Goal: Information Seeking & Learning: Compare options

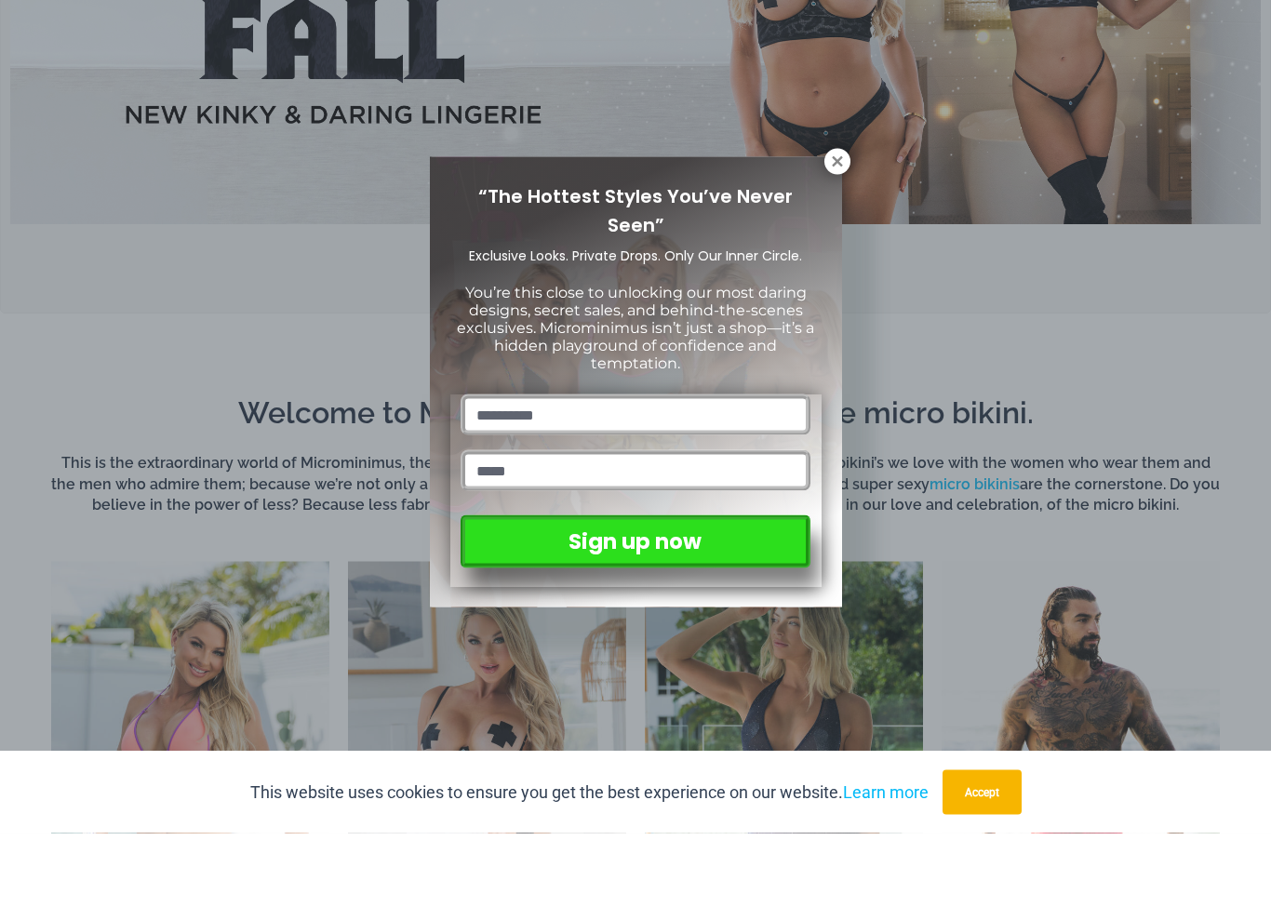
click at [834, 227] on icon at bounding box center [837, 235] width 17 height 17
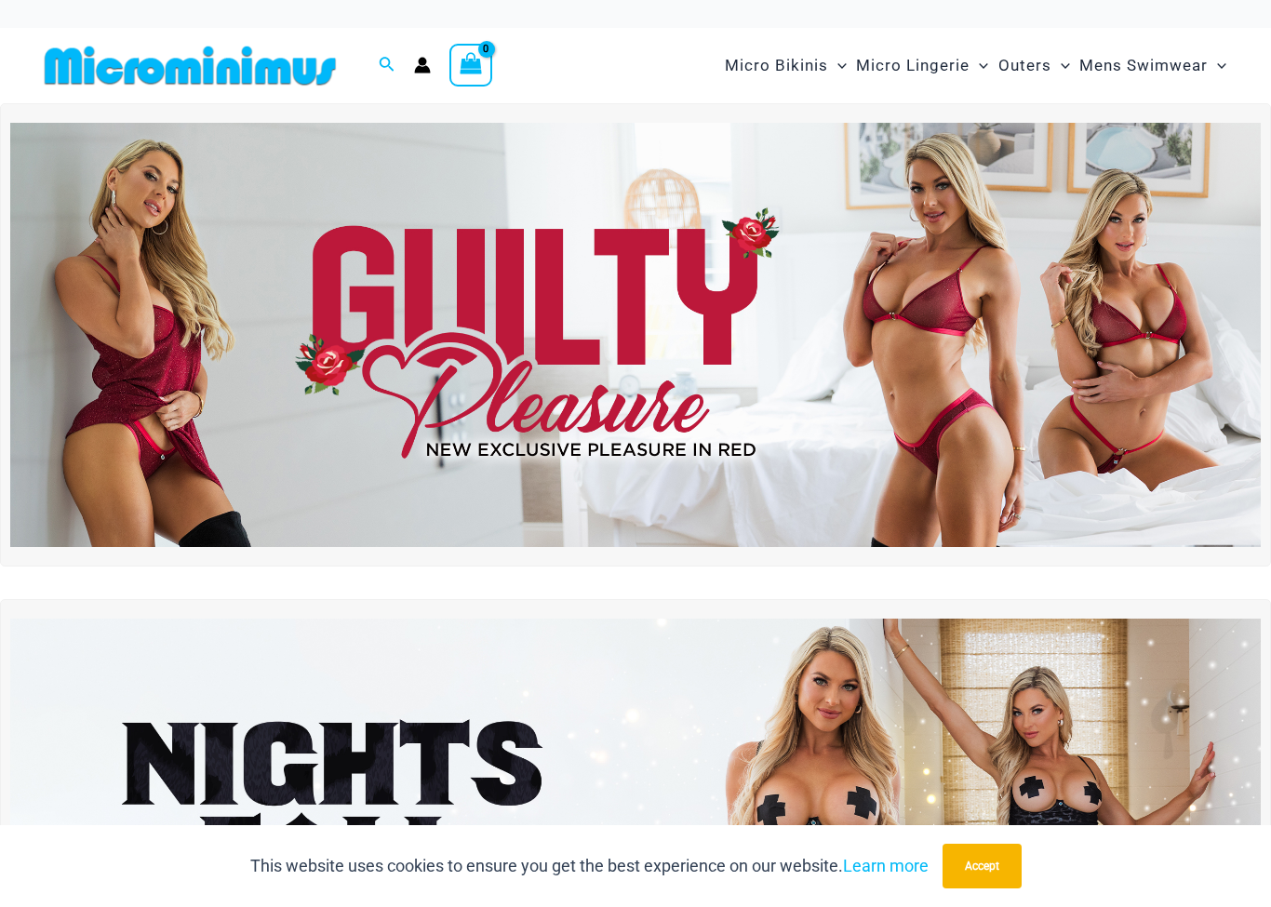
click at [144, 85] on img at bounding box center [190, 66] width 306 height 42
click at [946, 68] on span "Micro Lingerie" at bounding box center [913, 65] width 114 height 47
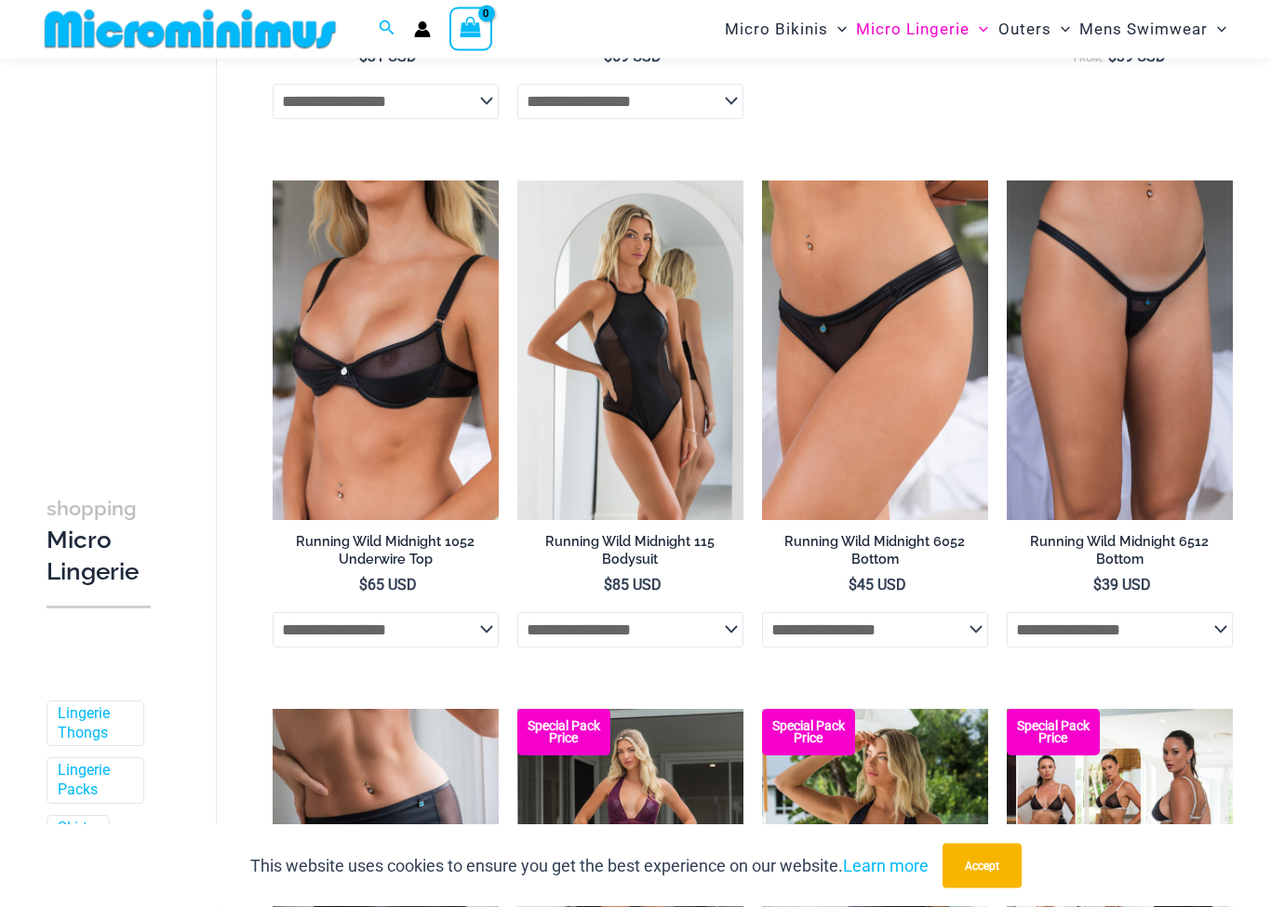
scroll to position [1750, 0]
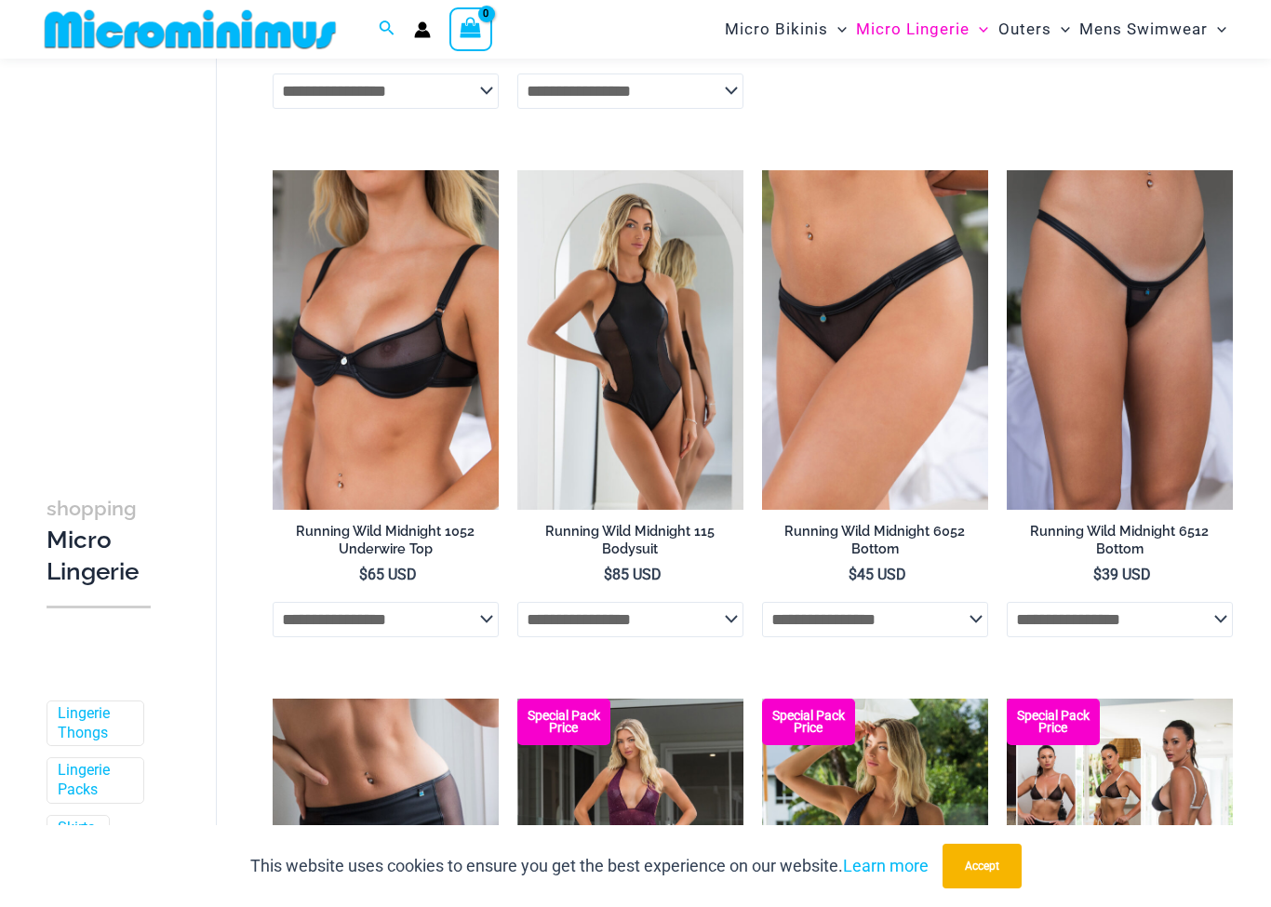
click at [273, 170] on img at bounding box center [273, 170] width 0 height 0
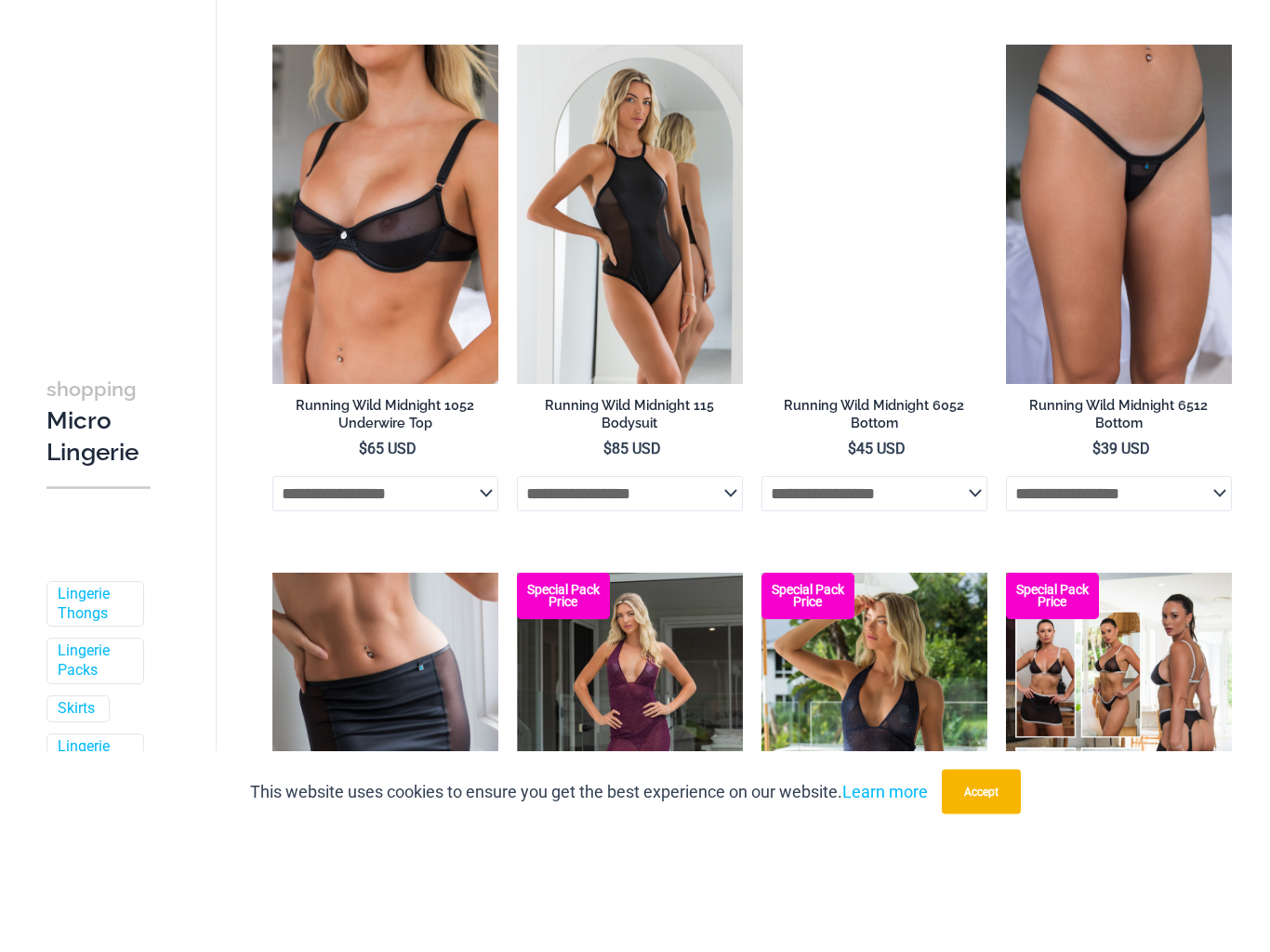
scroll to position [1755, 0]
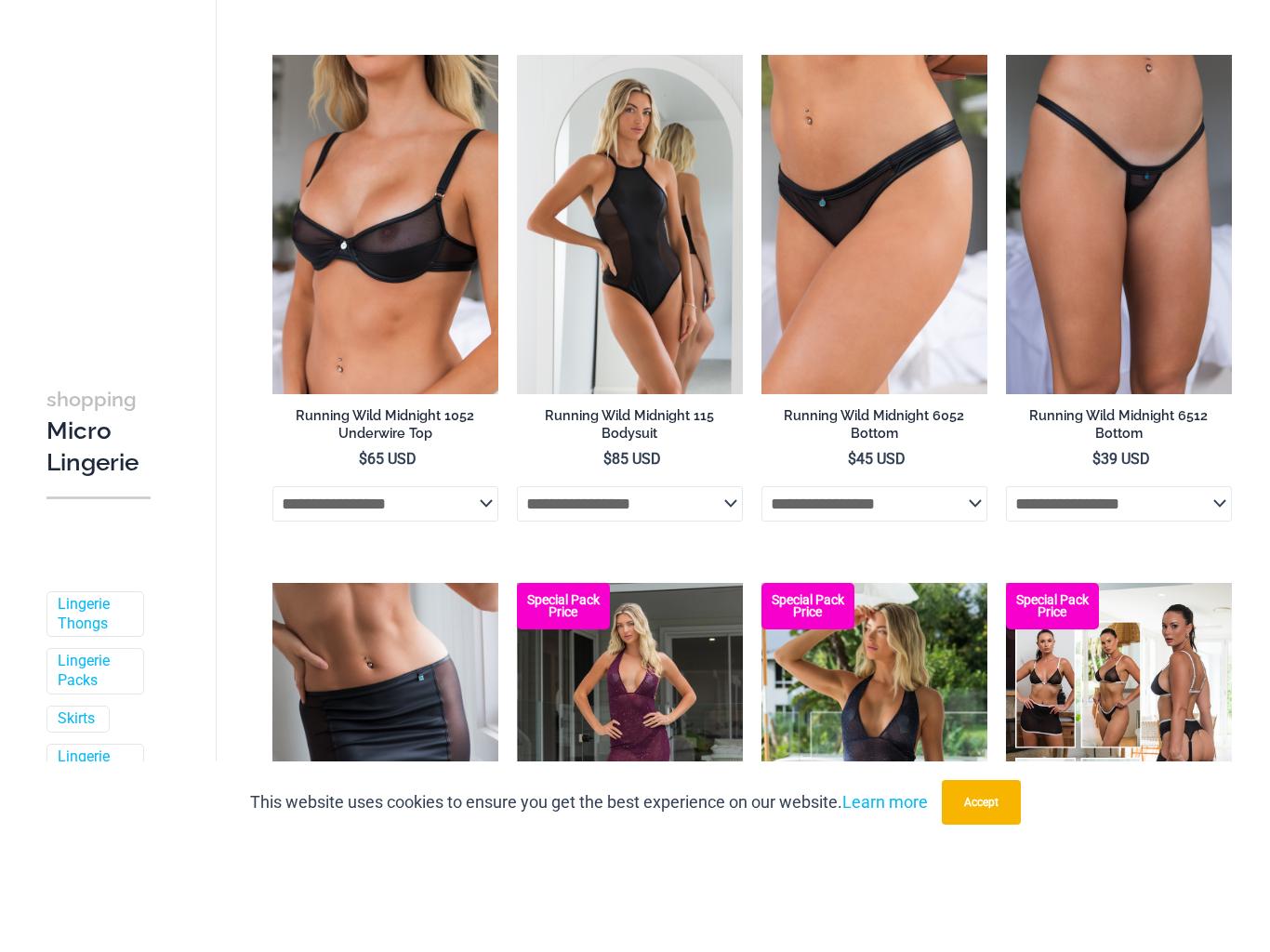
click at [1006, 164] on img at bounding box center [1006, 164] width 0 height 0
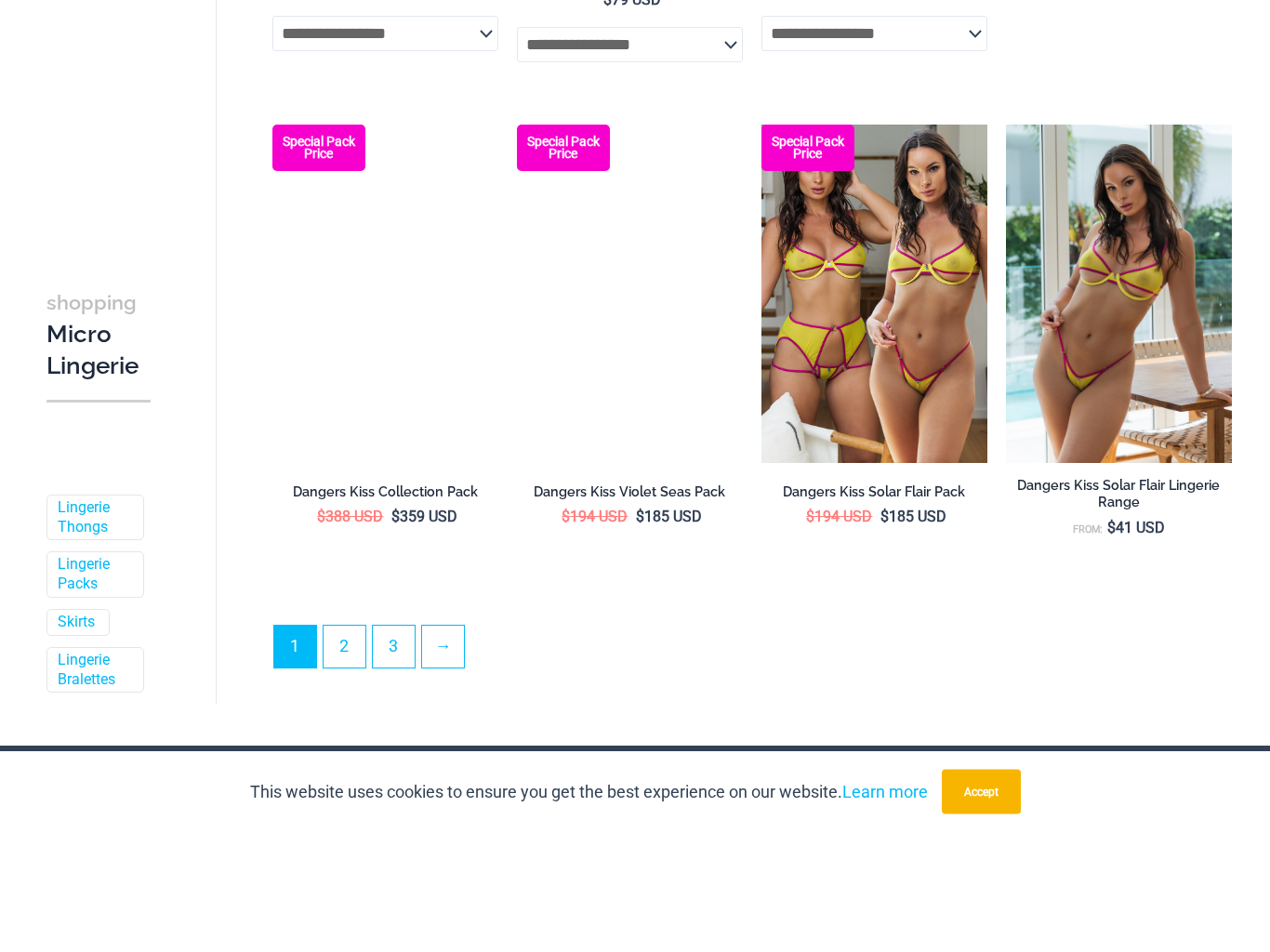
scroll to position [3776, 0]
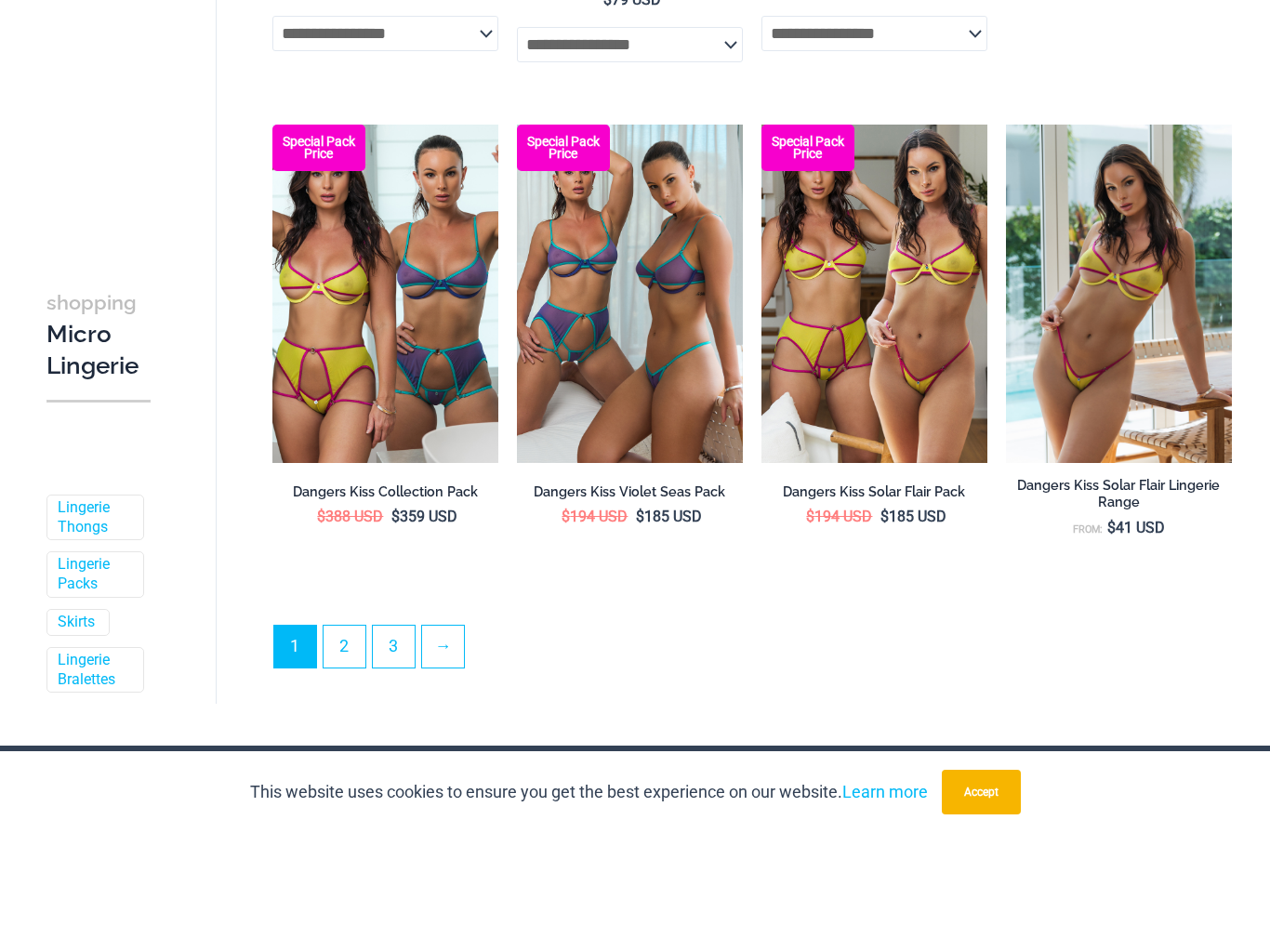
click at [517, 244] on img at bounding box center [517, 244] width 0 height 0
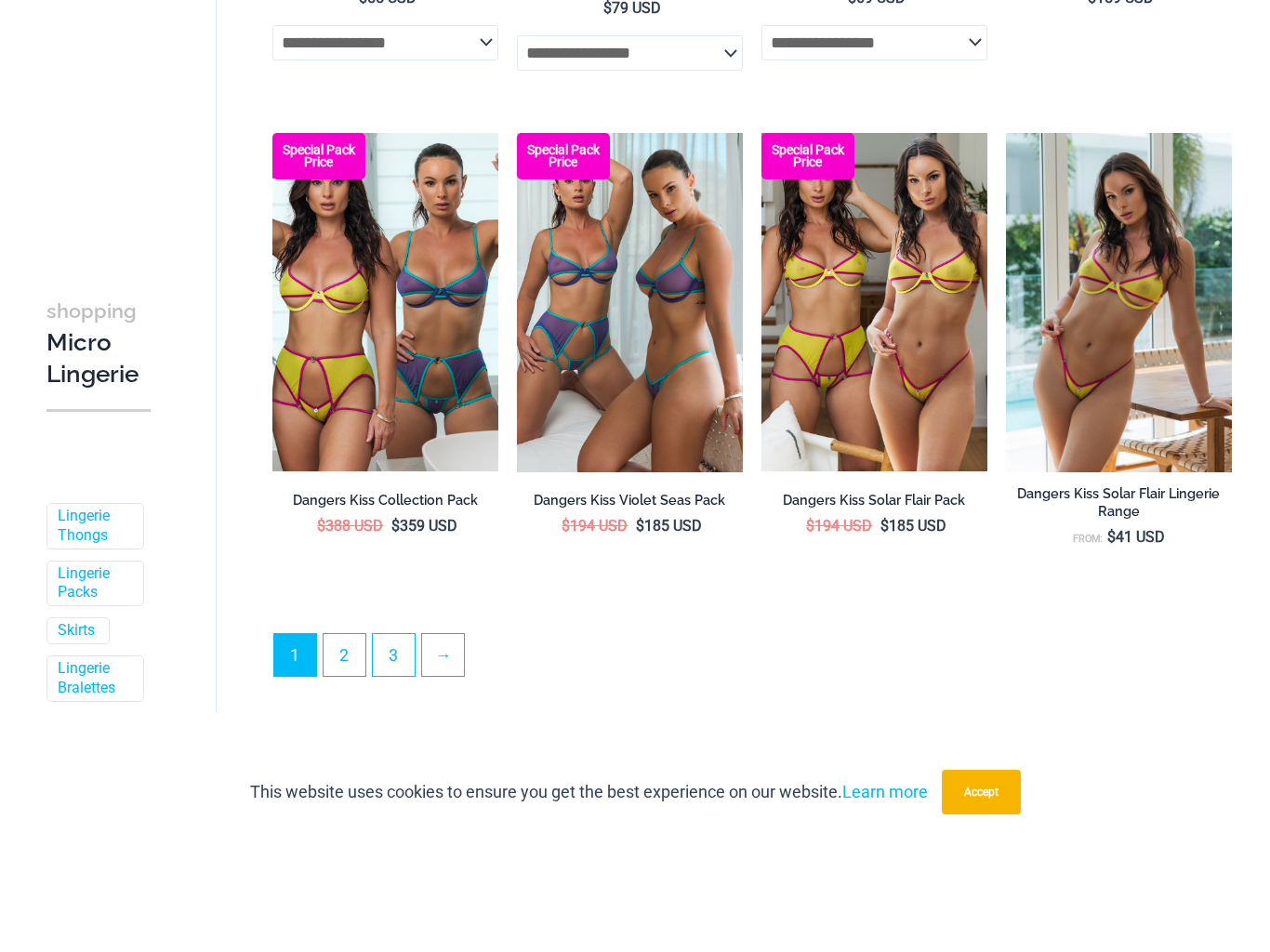
click at [456, 753] on link "→" at bounding box center [443, 774] width 42 height 42
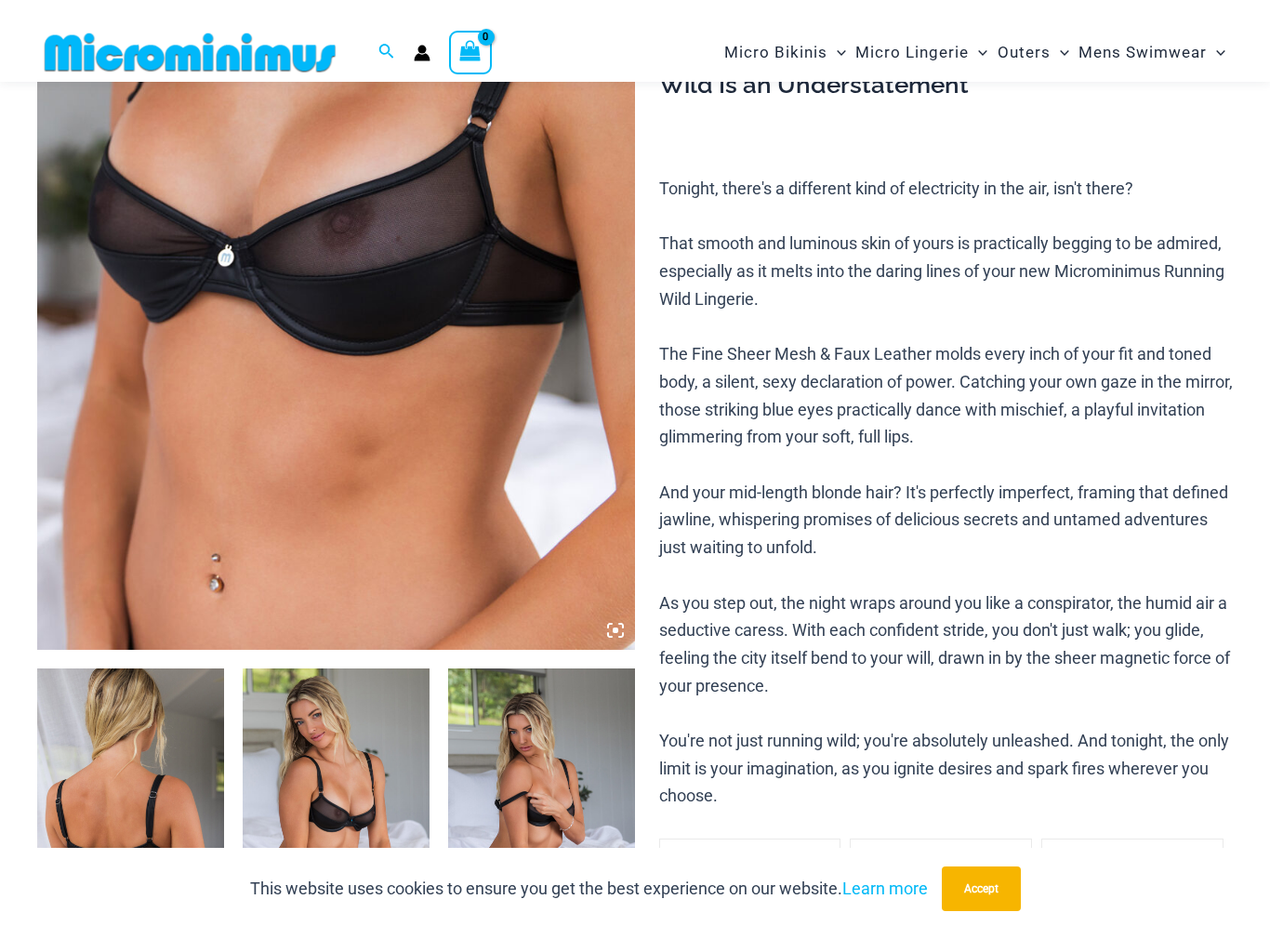
scroll to position [443, 0]
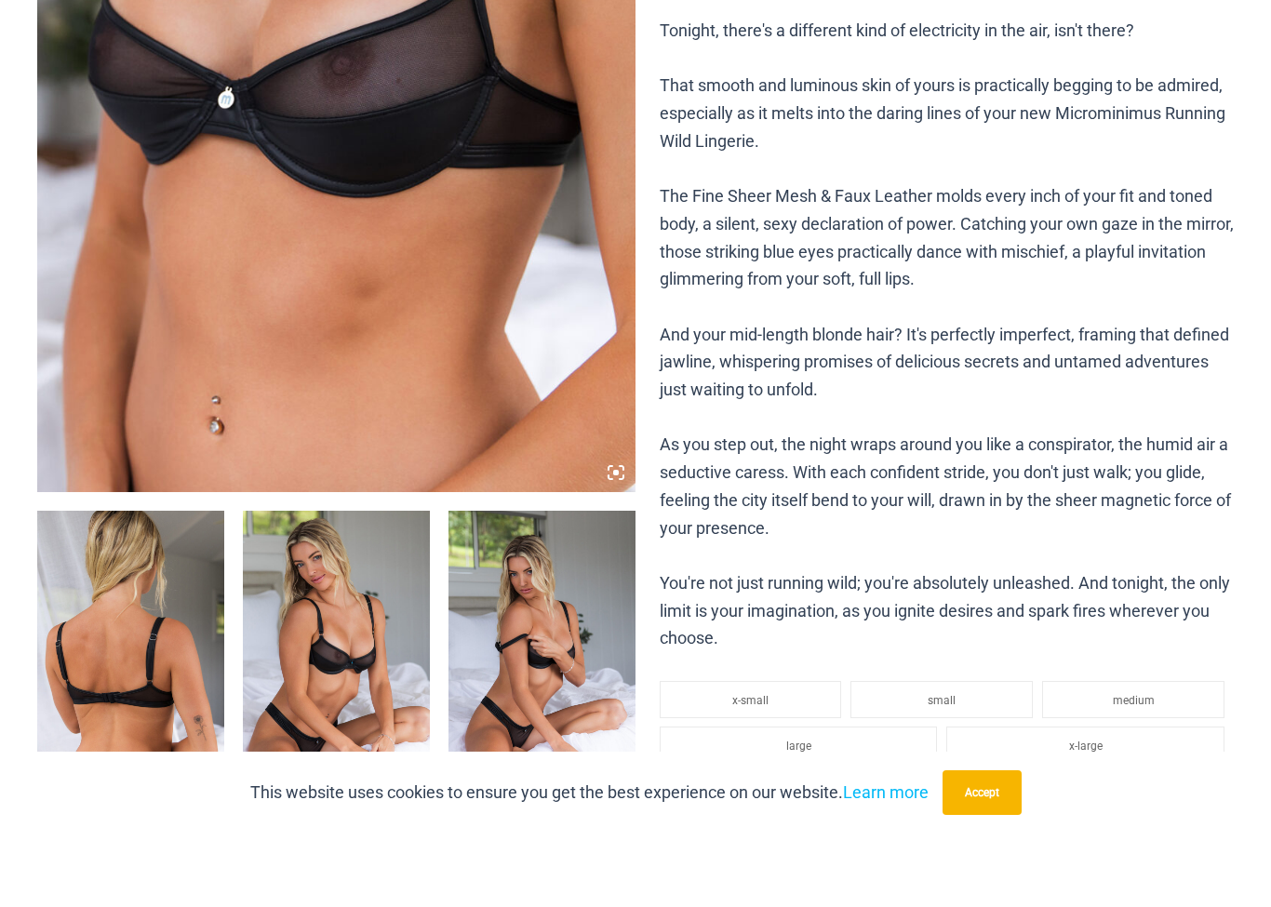
click at [321, 626] on img at bounding box center [336, 724] width 187 height 280
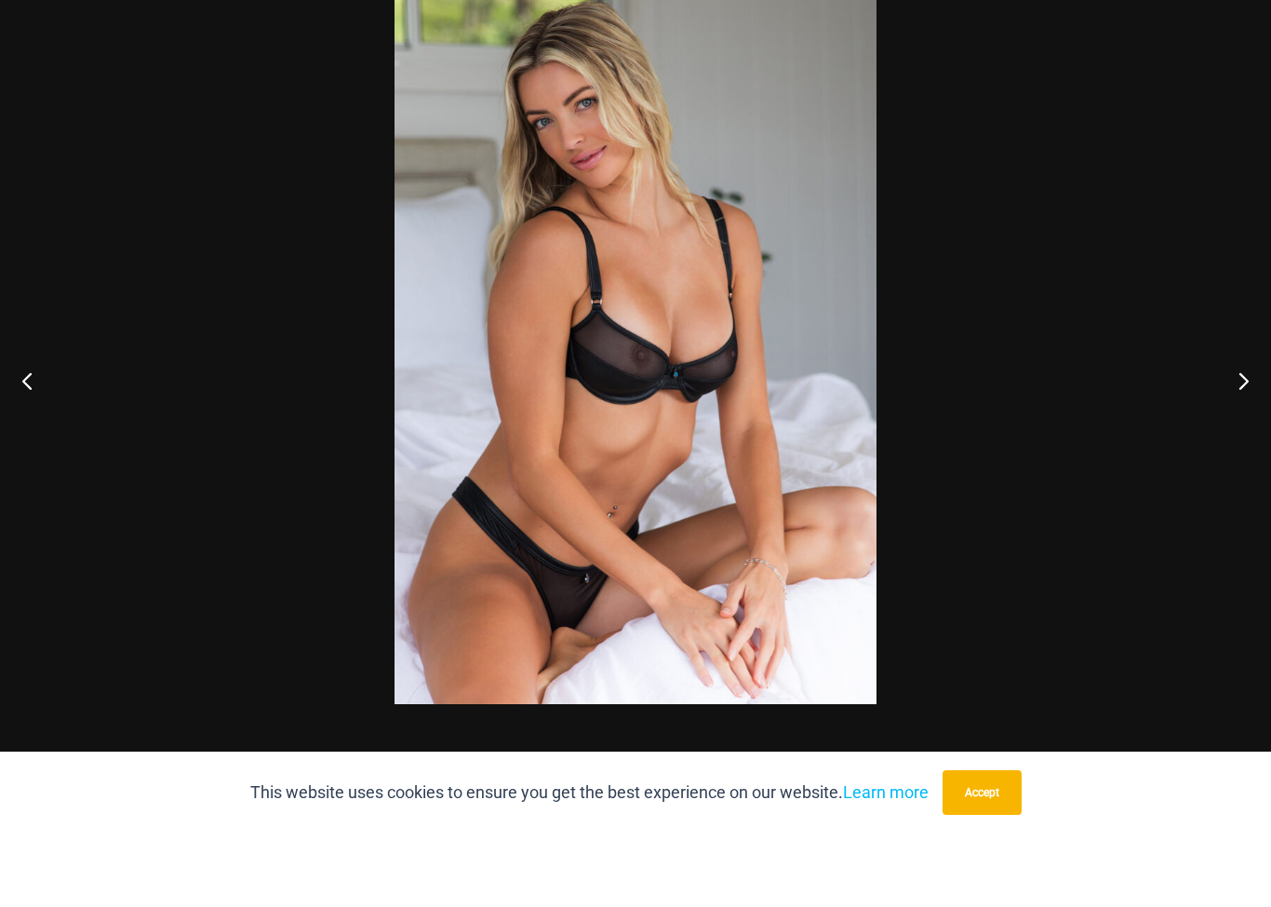
click at [1248, 408] on button "Next" at bounding box center [1236, 454] width 70 height 93
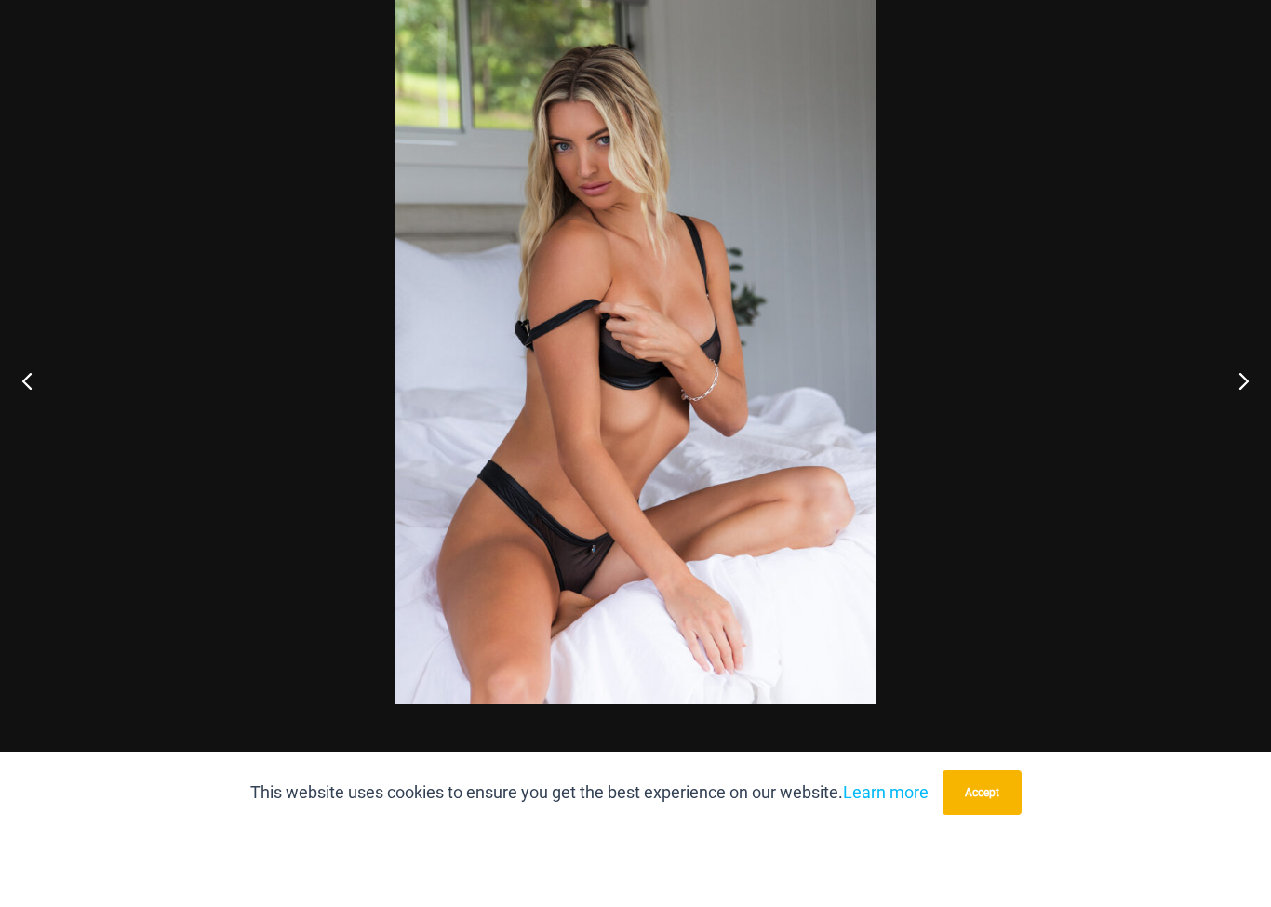
click at [1248, 408] on button "Next" at bounding box center [1236, 454] width 70 height 93
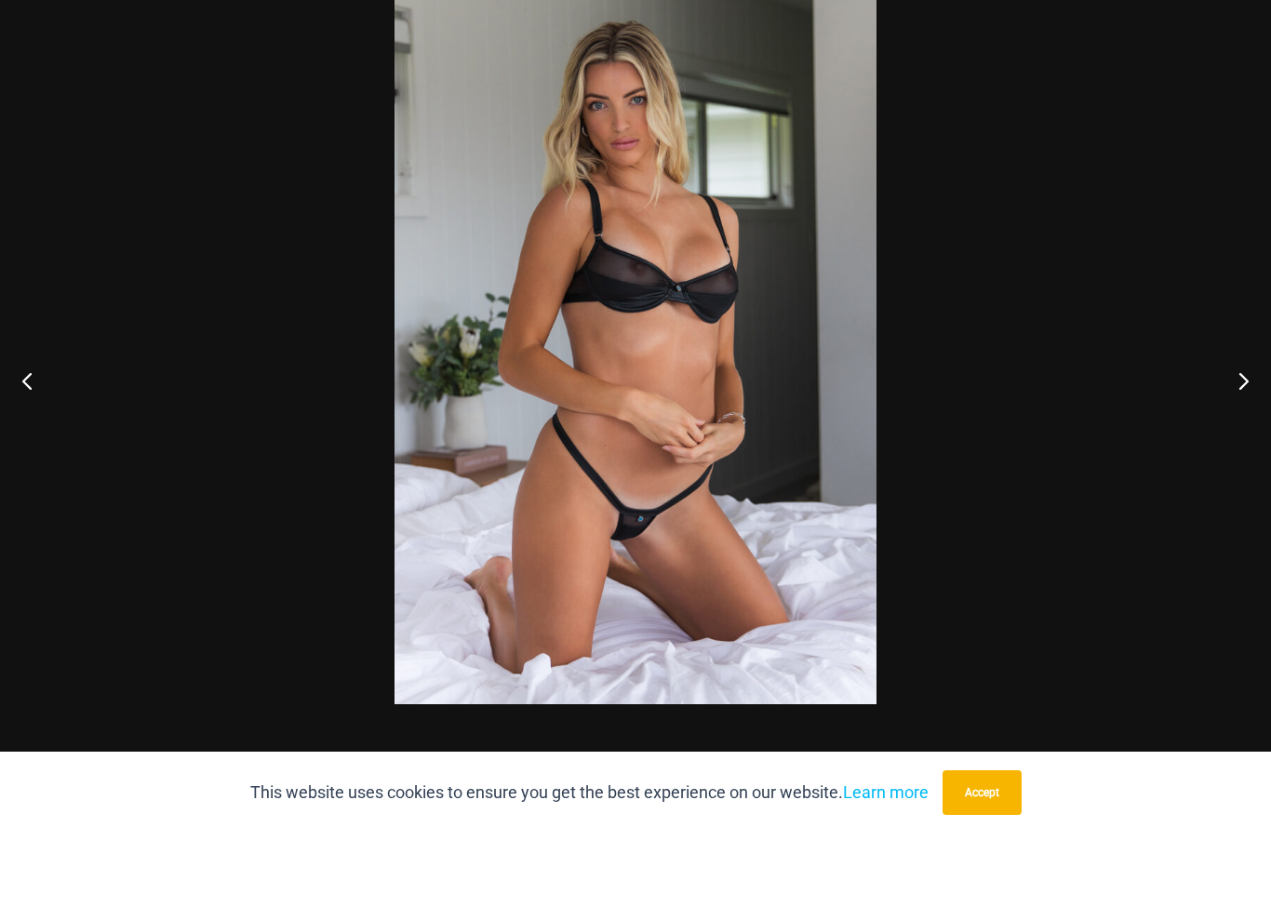
click at [1242, 408] on button "Next" at bounding box center [1236, 454] width 70 height 93
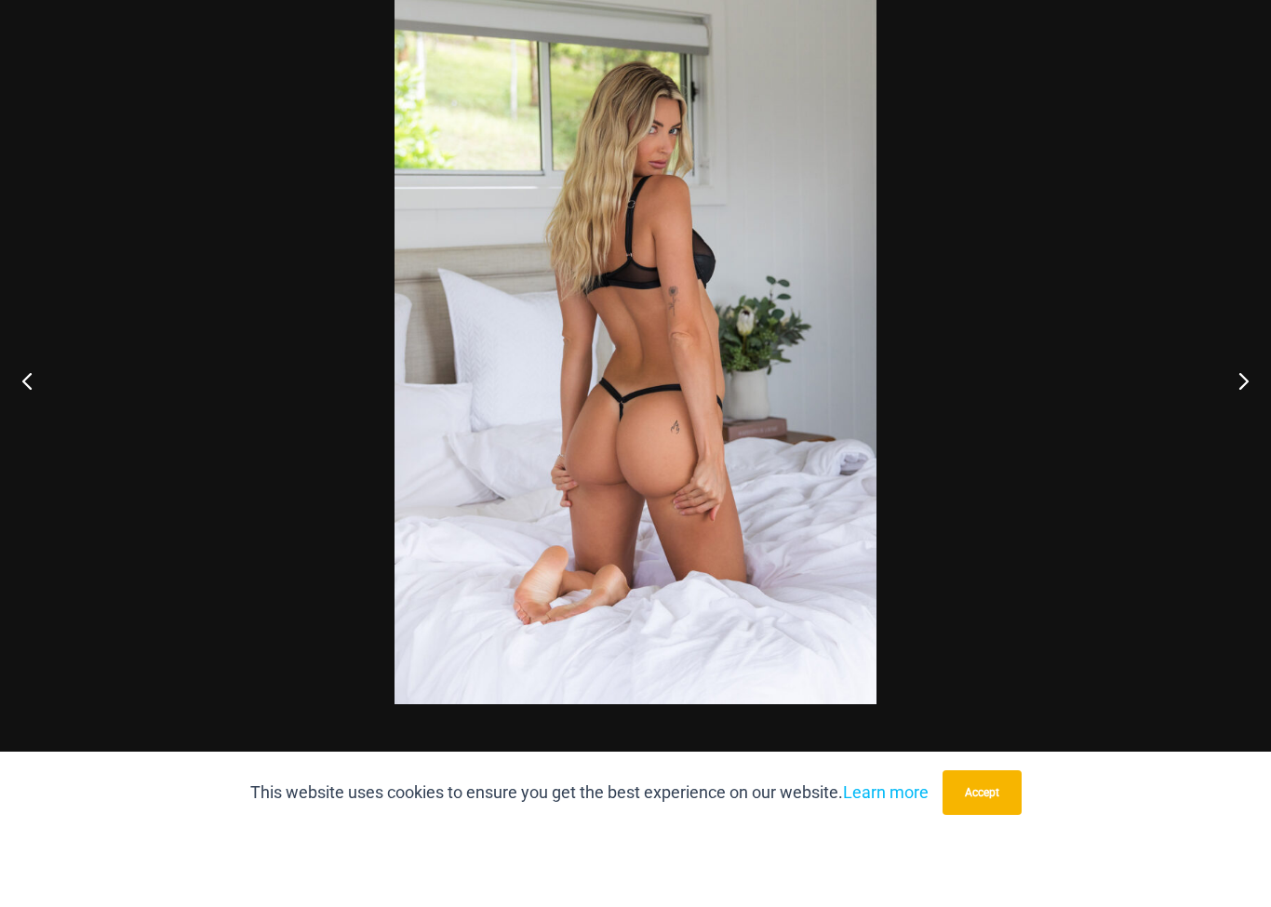
click at [1234, 408] on button "Next" at bounding box center [1236, 454] width 70 height 93
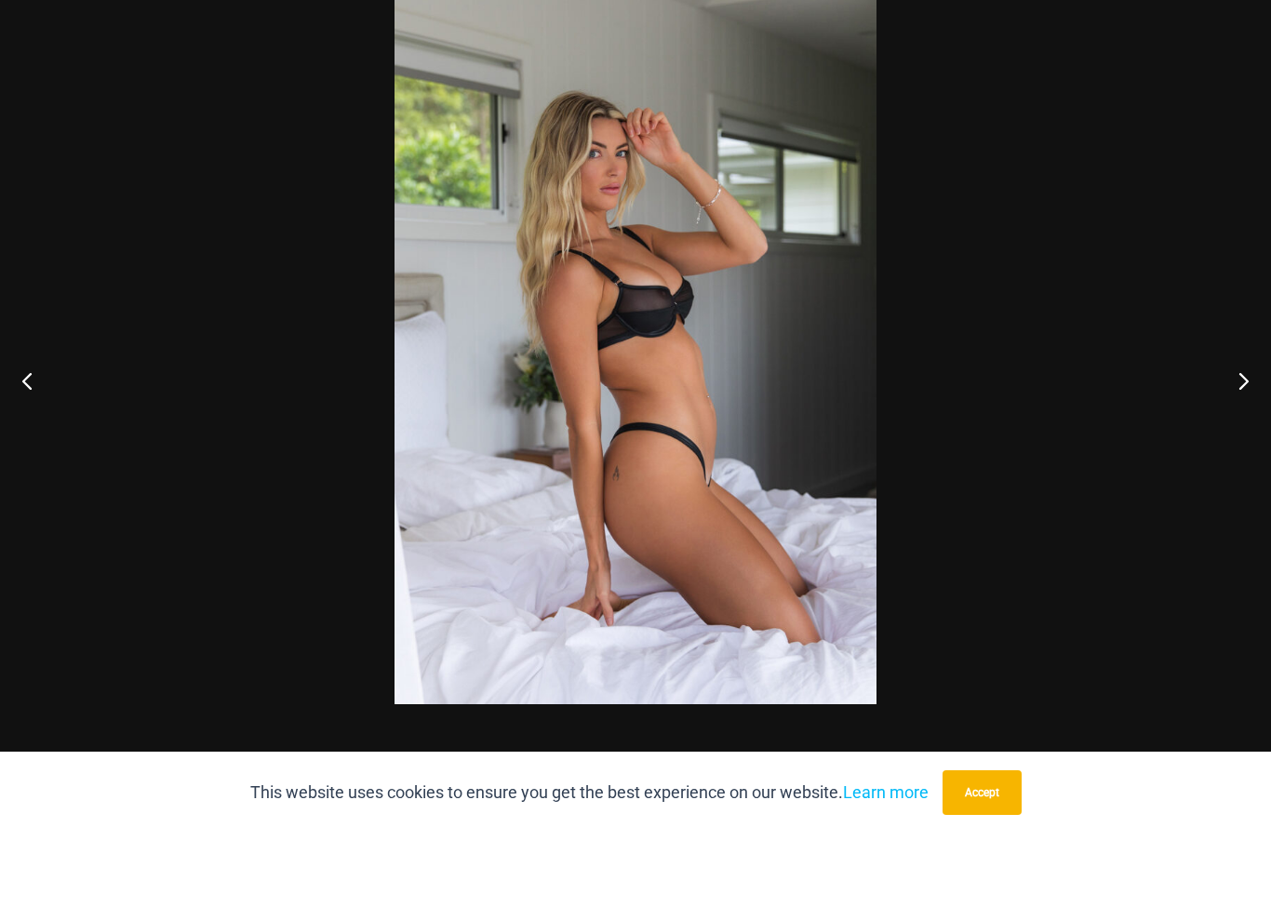
click at [1227, 408] on button "Next" at bounding box center [1236, 454] width 70 height 93
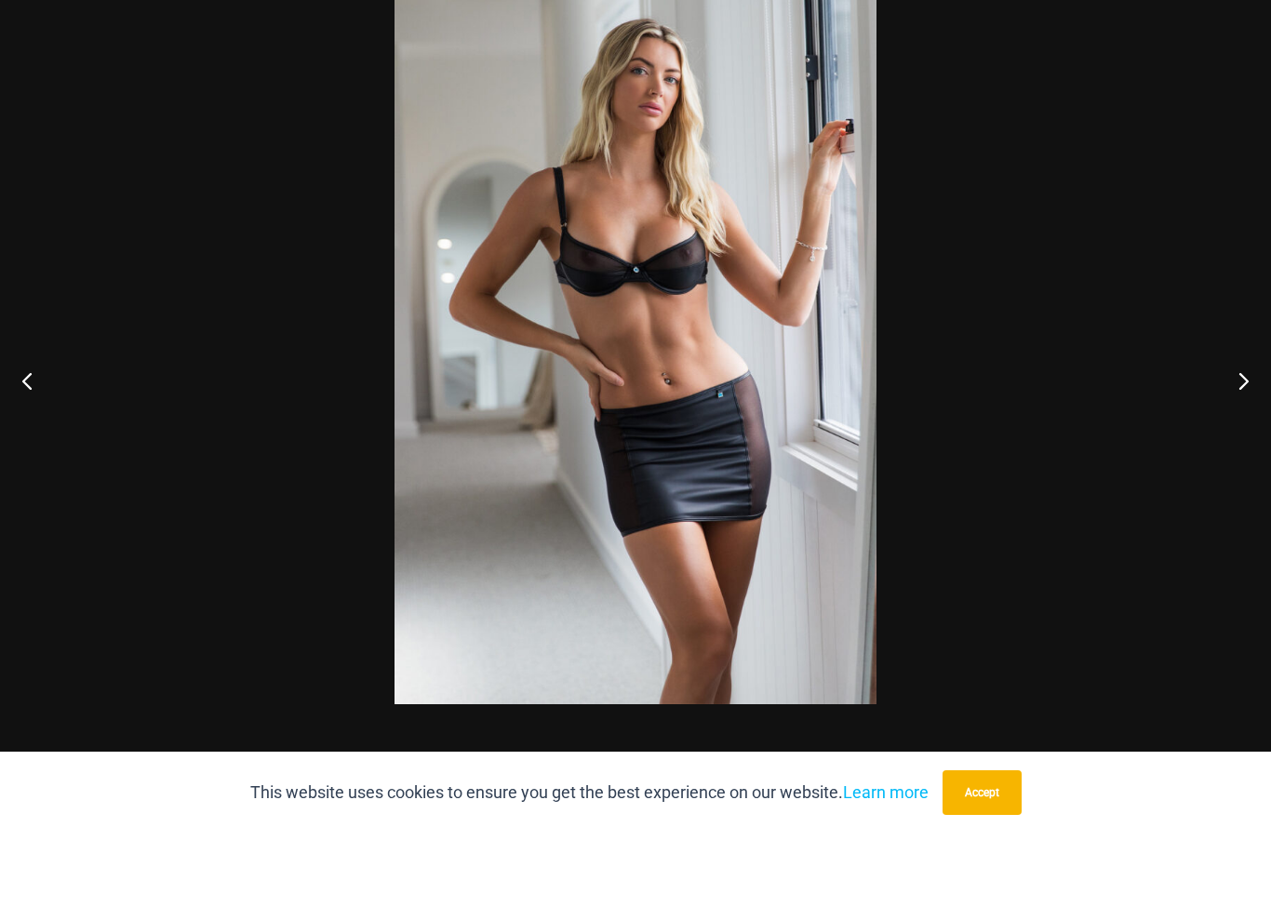
click at [1225, 408] on button "Next" at bounding box center [1236, 454] width 70 height 93
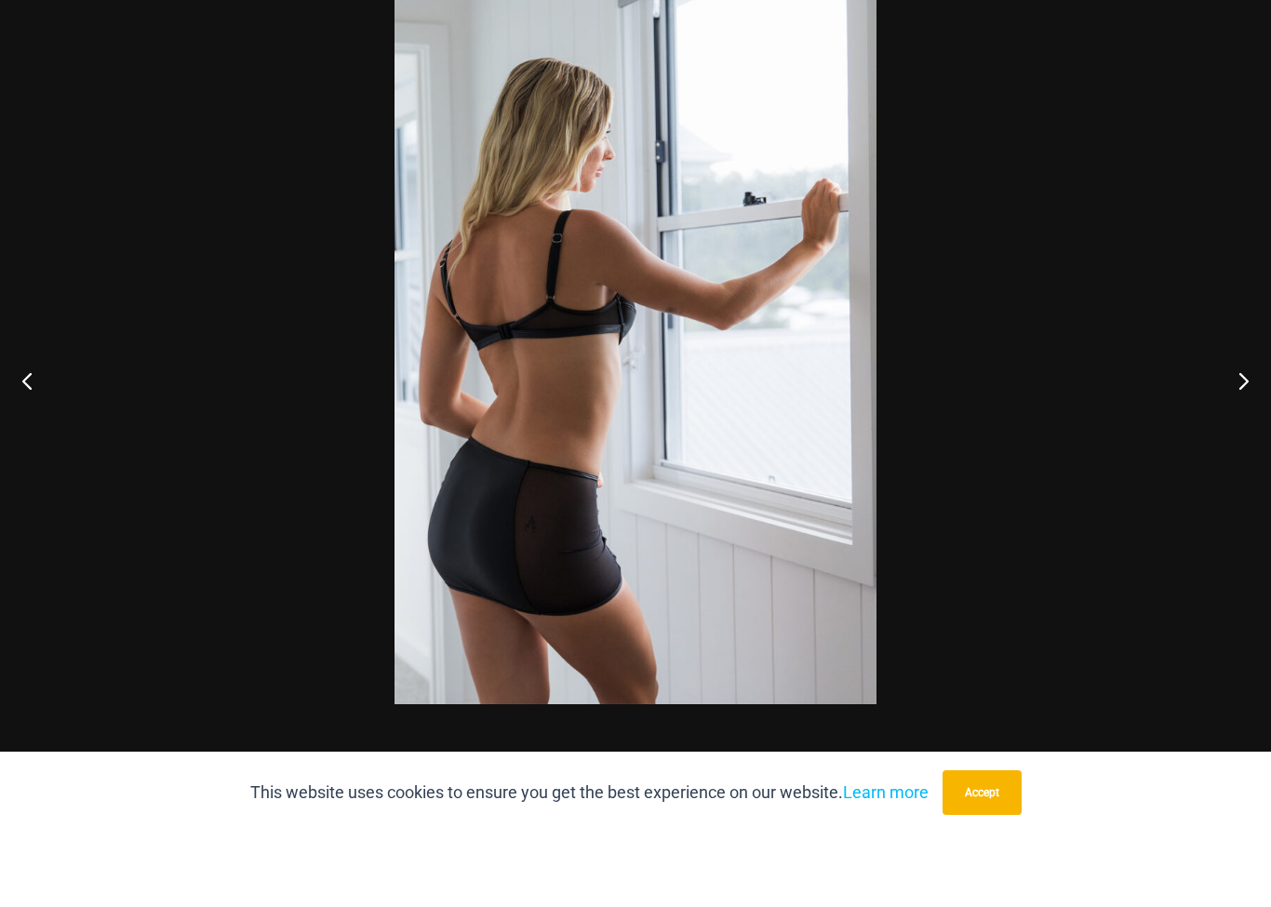
click at [1224, 408] on button "Next" at bounding box center [1236, 454] width 70 height 93
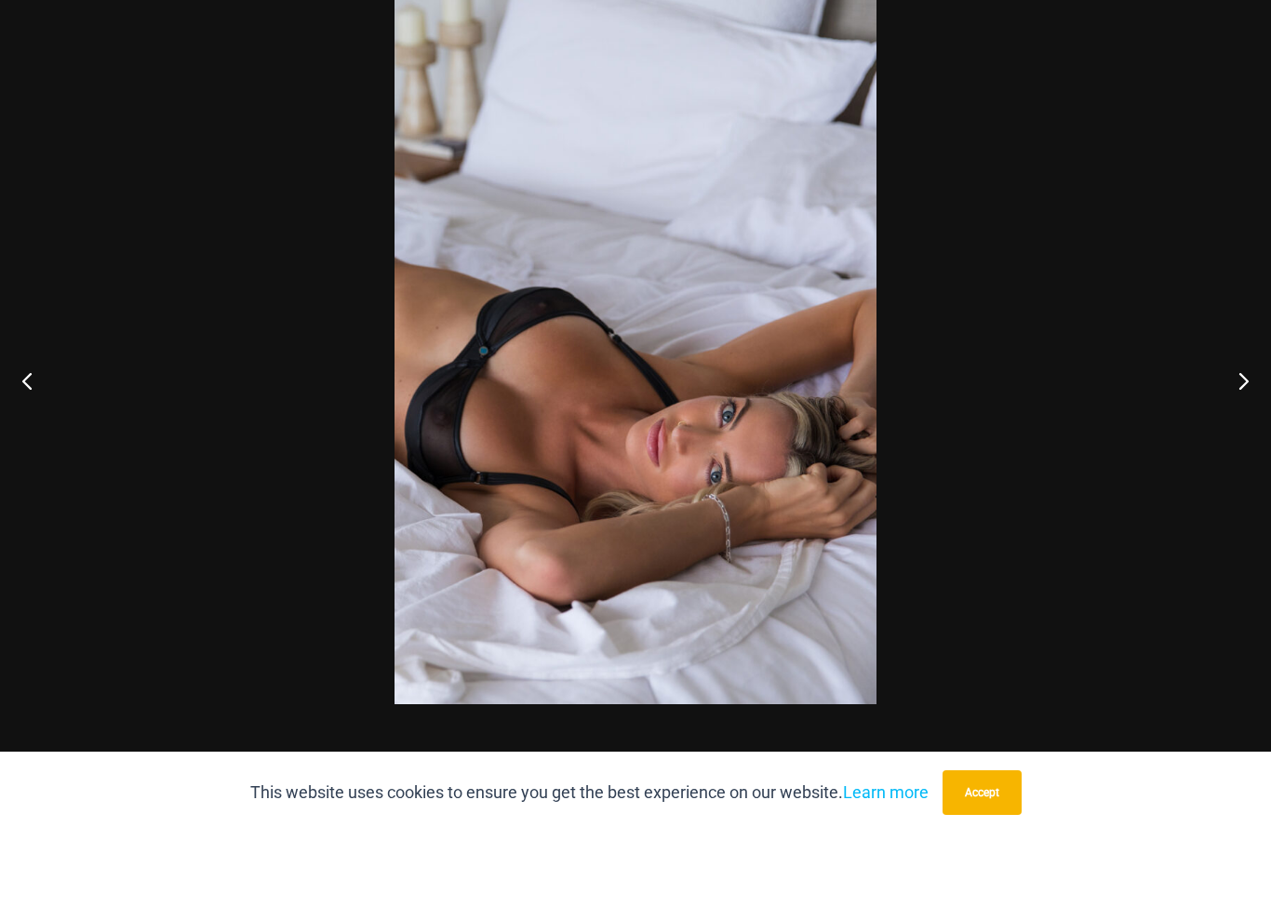
click at [1224, 408] on button "Next" at bounding box center [1236, 454] width 70 height 93
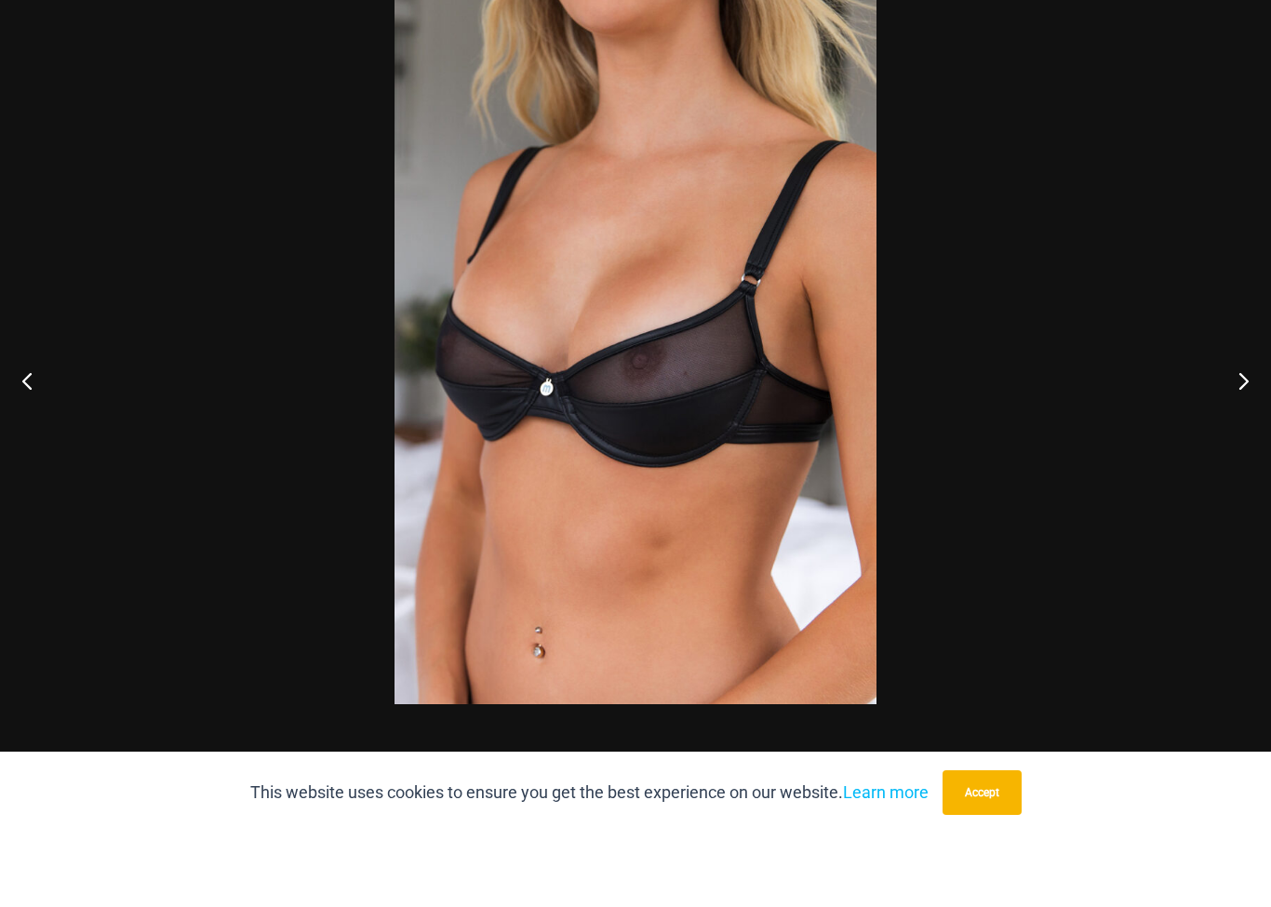
click at [1134, 366] on div at bounding box center [635, 453] width 1271 height 907
click at [1246, 398] on div at bounding box center [635, 453] width 1271 height 907
click at [1261, 408] on button "Next" at bounding box center [1236, 454] width 70 height 93
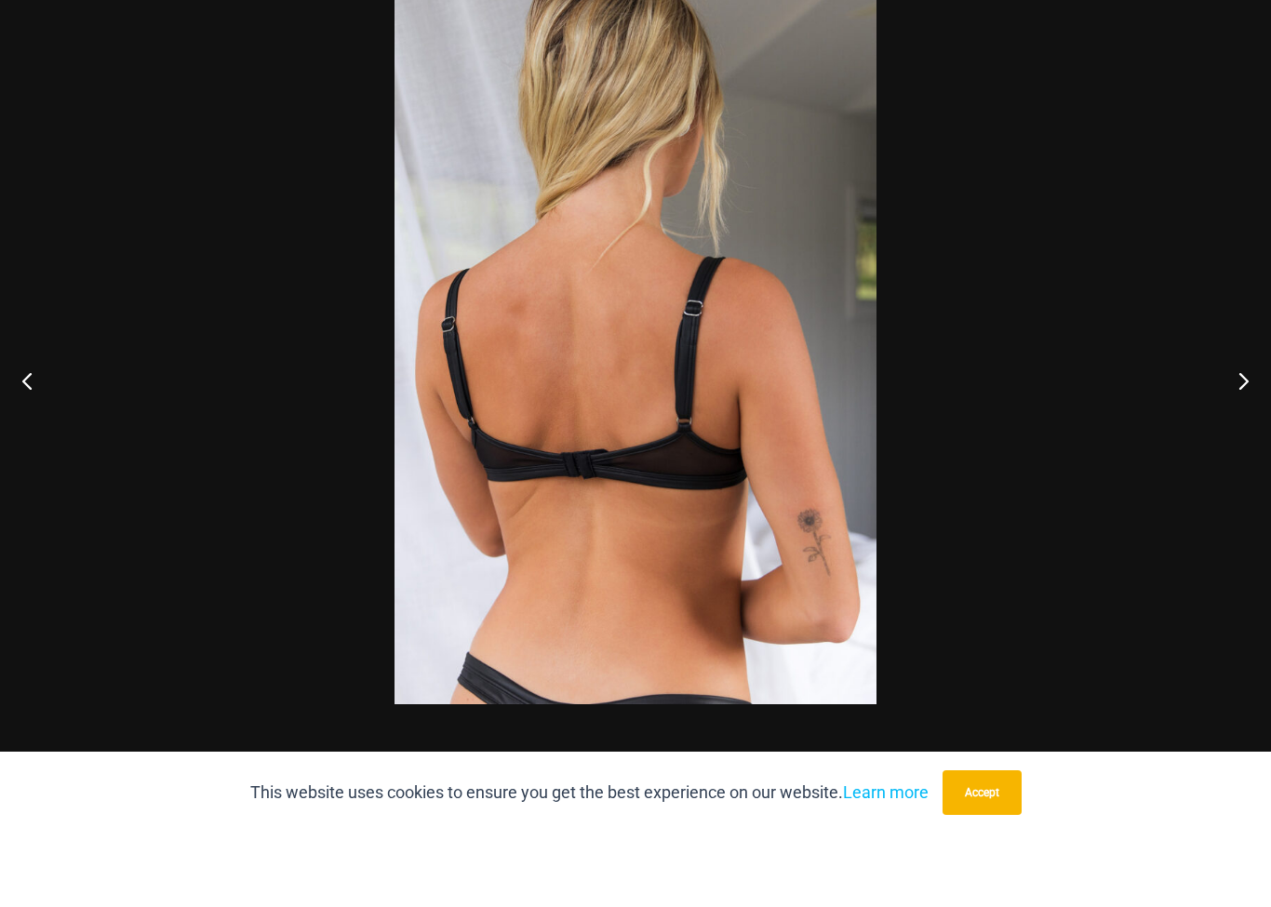
click at [1236, 408] on button "Next" at bounding box center [1236, 454] width 70 height 93
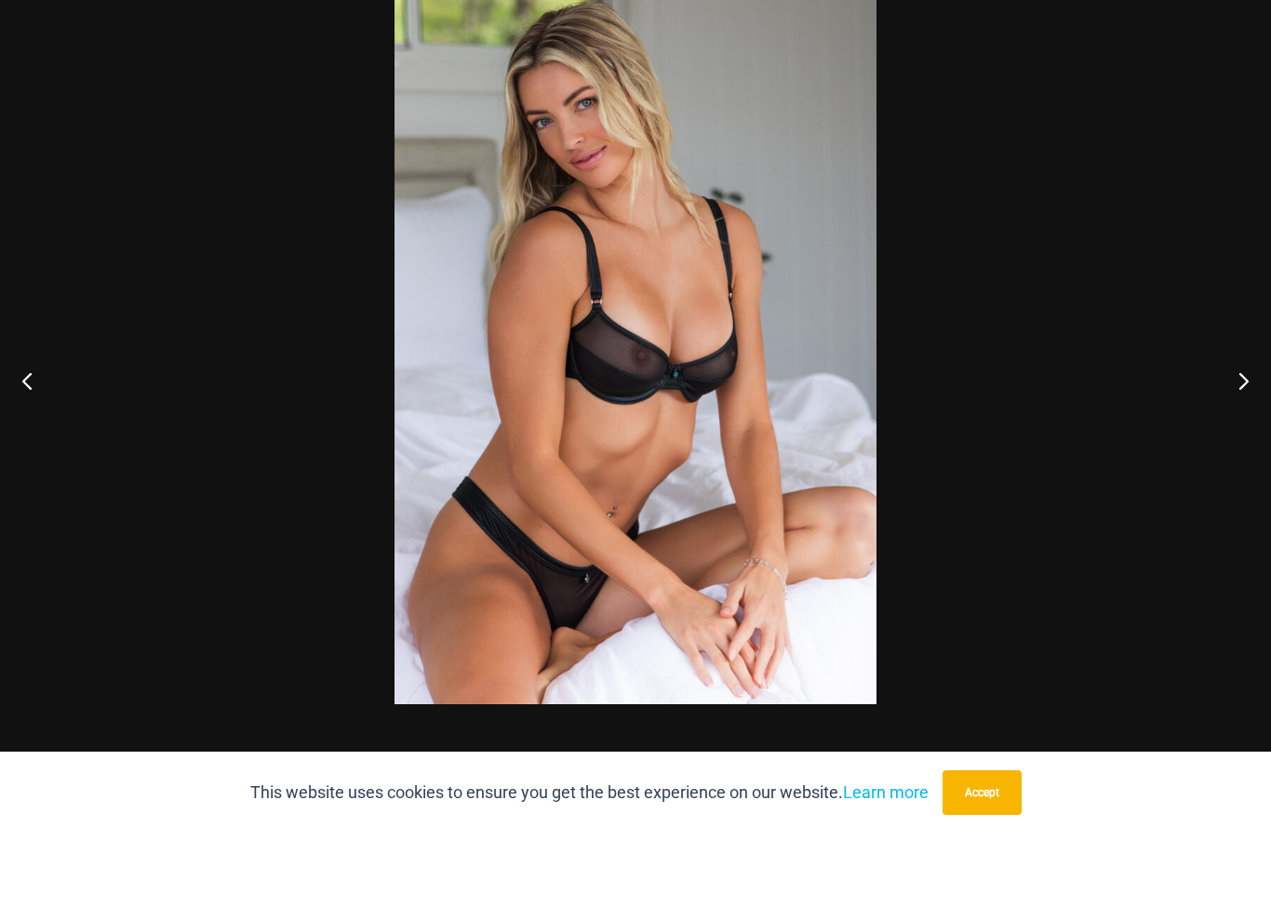
click at [1235, 408] on button "Next" at bounding box center [1236, 454] width 70 height 93
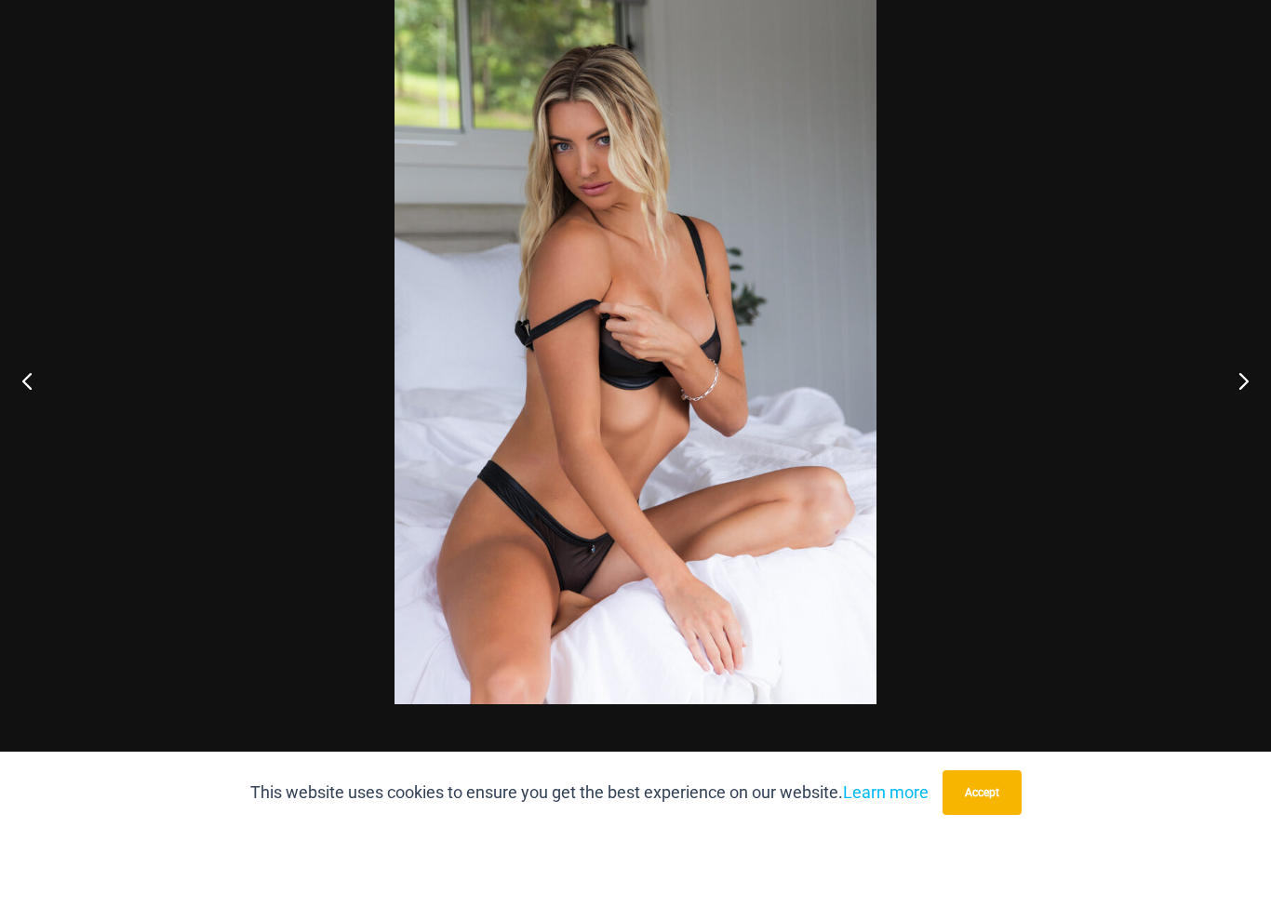
click at [1227, 408] on button "Next" at bounding box center [1236, 454] width 70 height 93
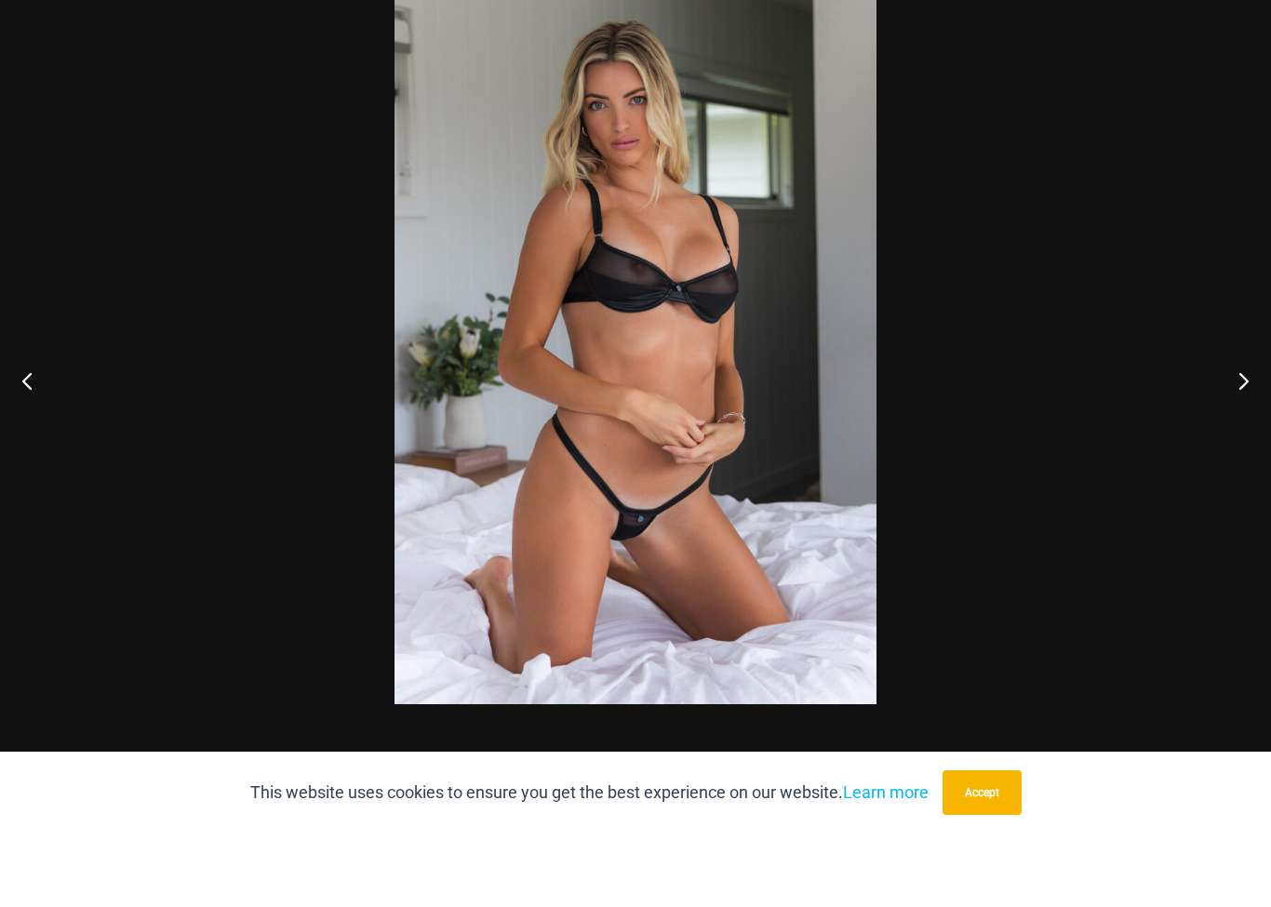
click at [1225, 408] on button "Next" at bounding box center [1236, 454] width 70 height 93
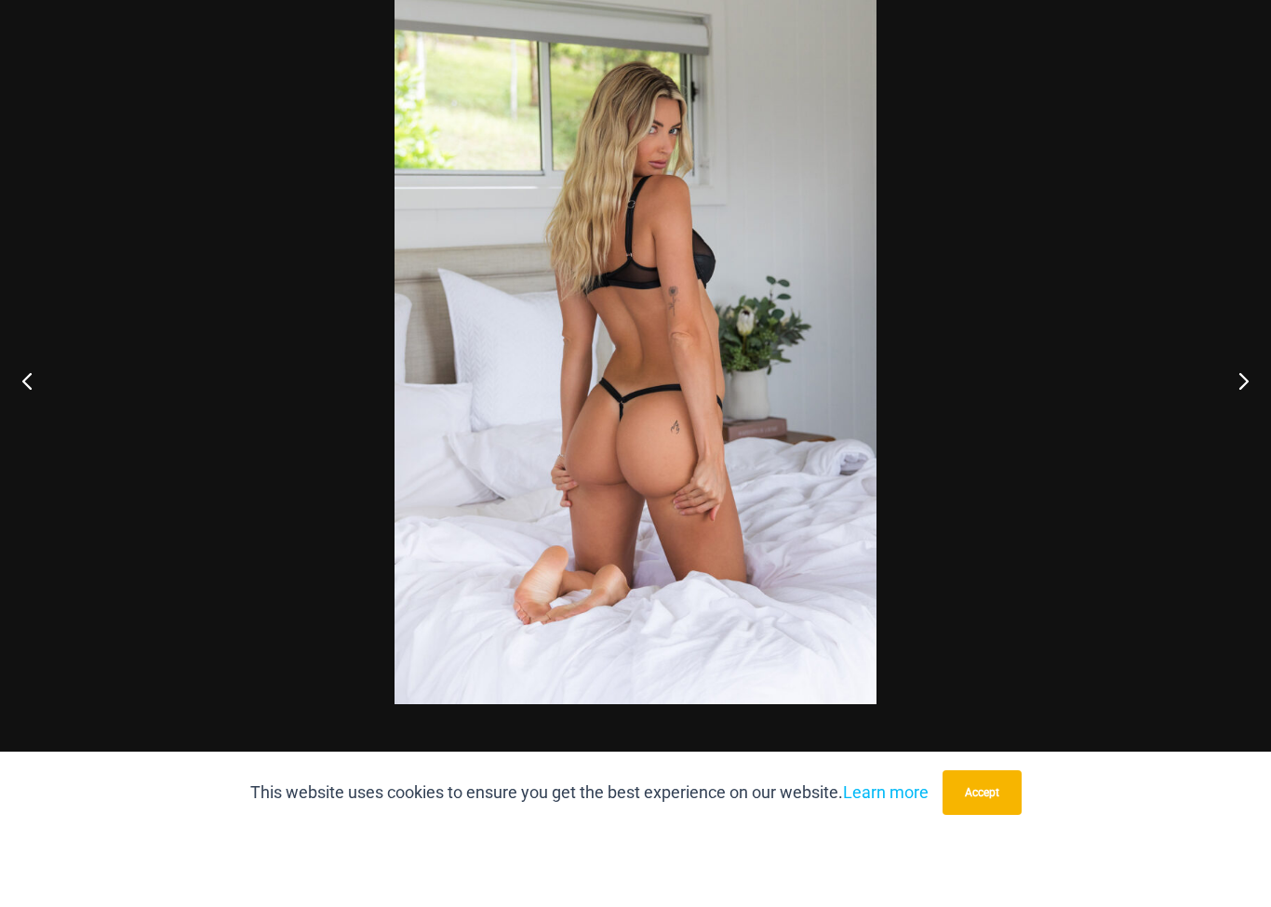
click at [1170, 232] on div at bounding box center [635, 453] width 1271 height 907
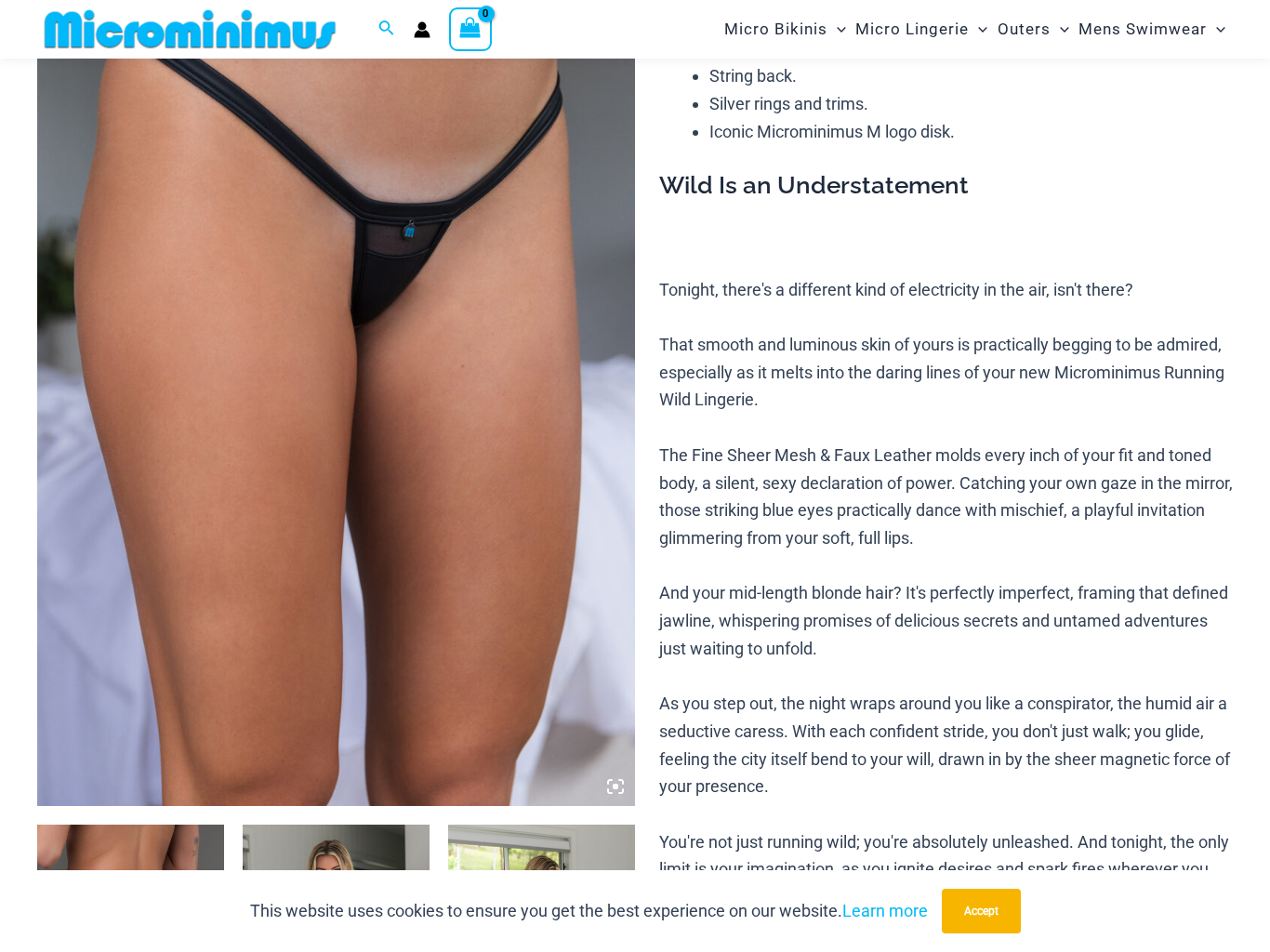
scroll to position [128, 0]
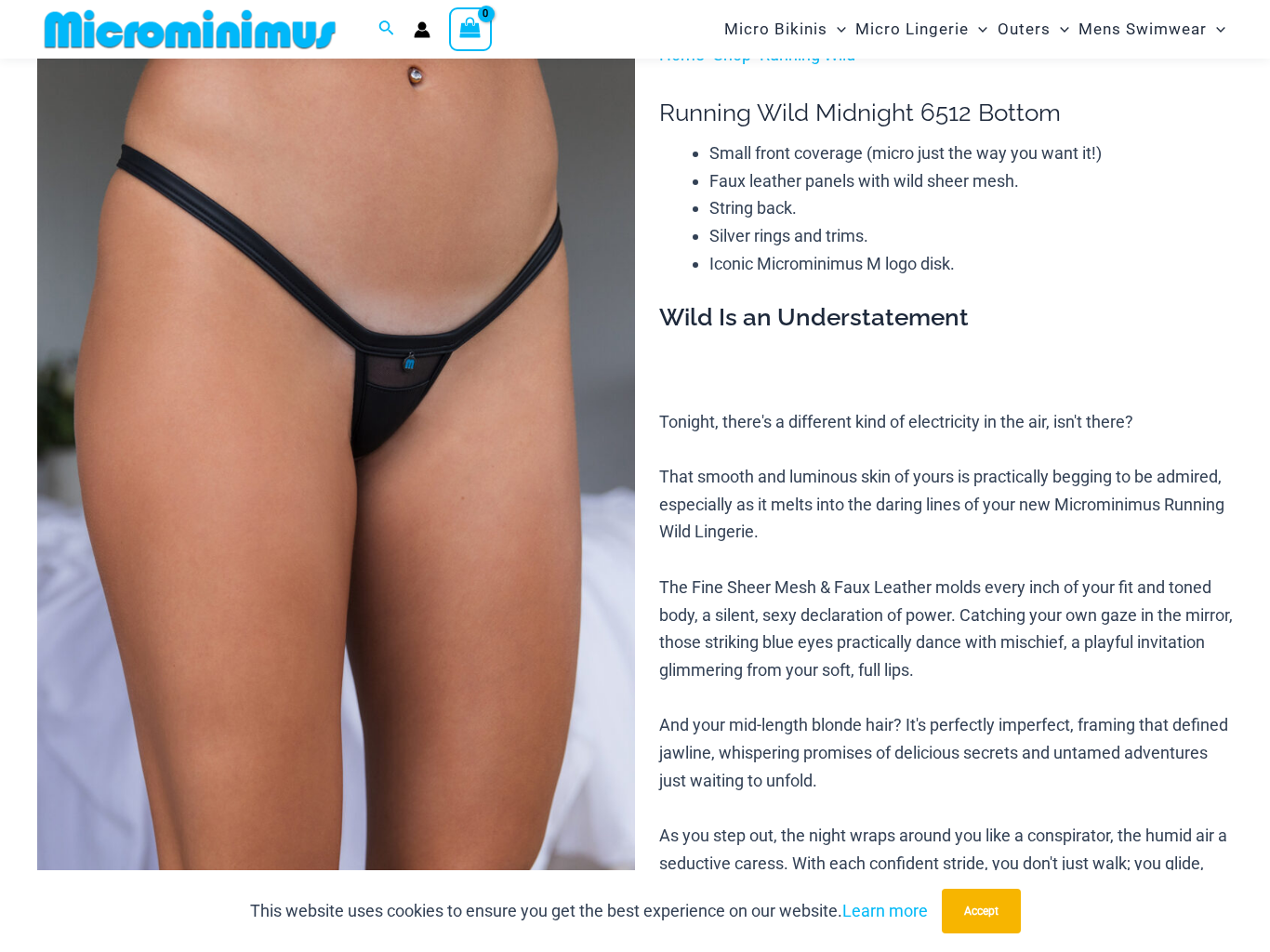
click at [303, 387] on img at bounding box center [336, 489] width 598 height 897
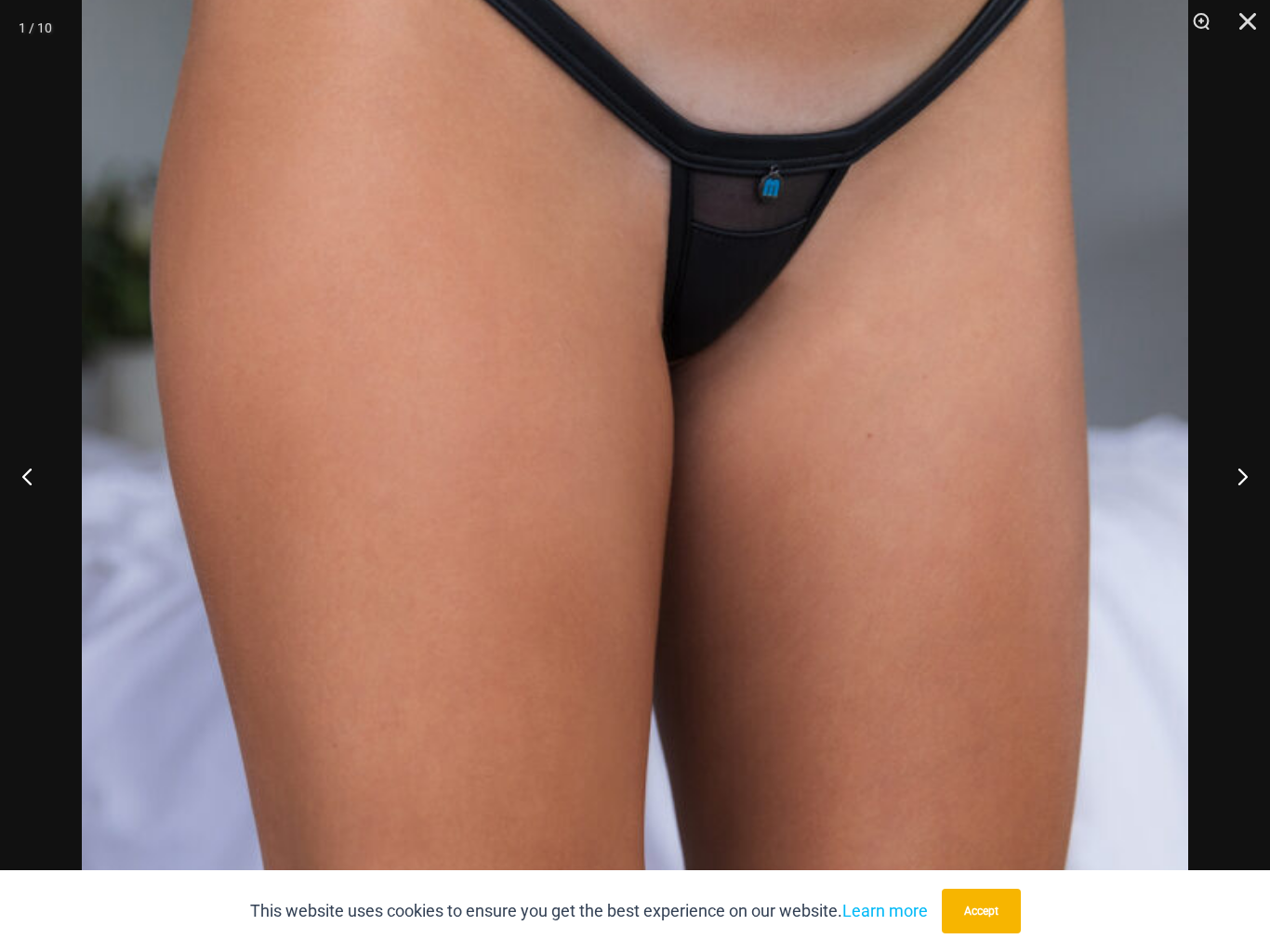
click at [1226, 328] on div at bounding box center [635, 476] width 1270 height 952
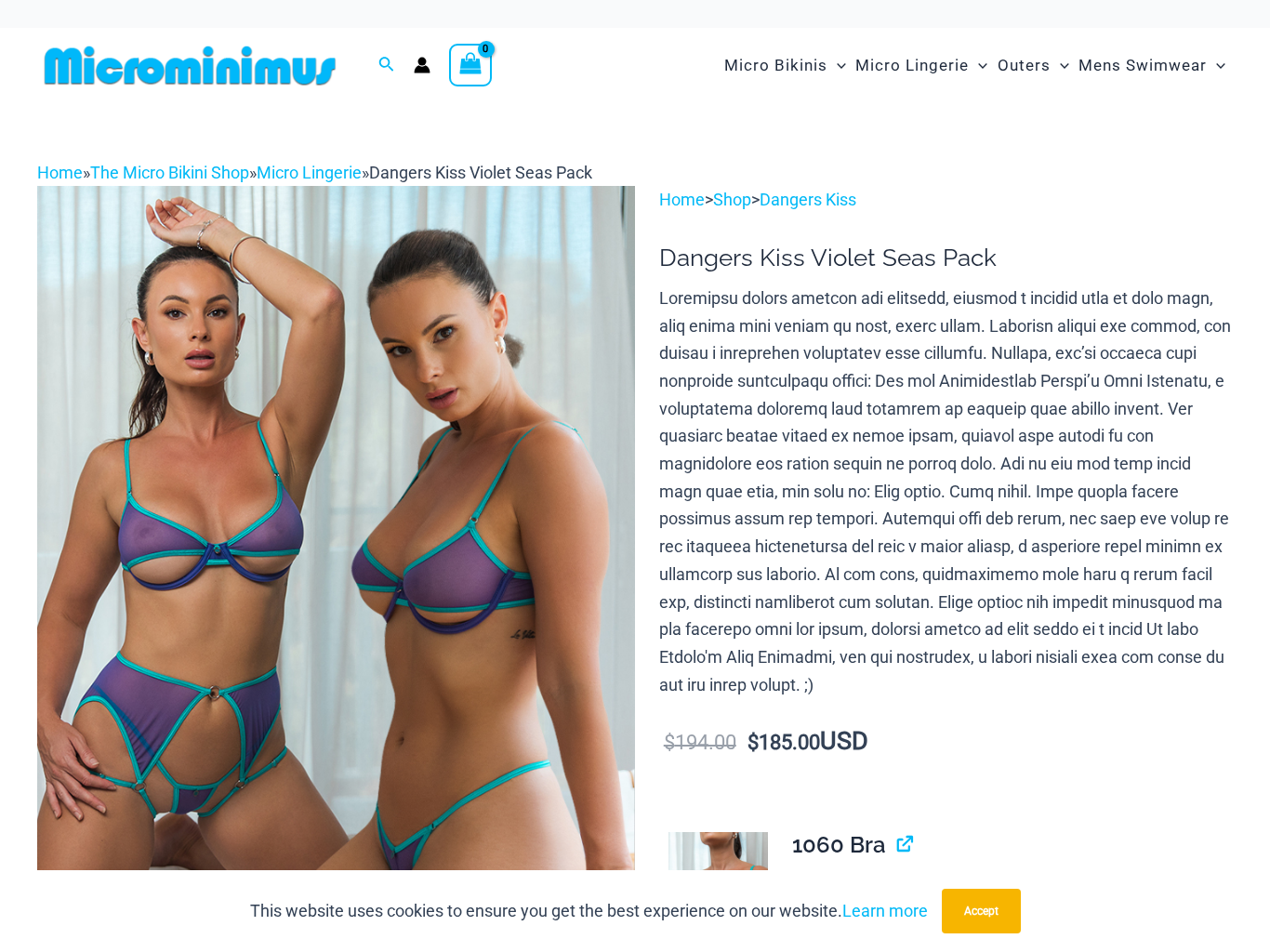
click at [199, 491] on img at bounding box center [336, 634] width 598 height 897
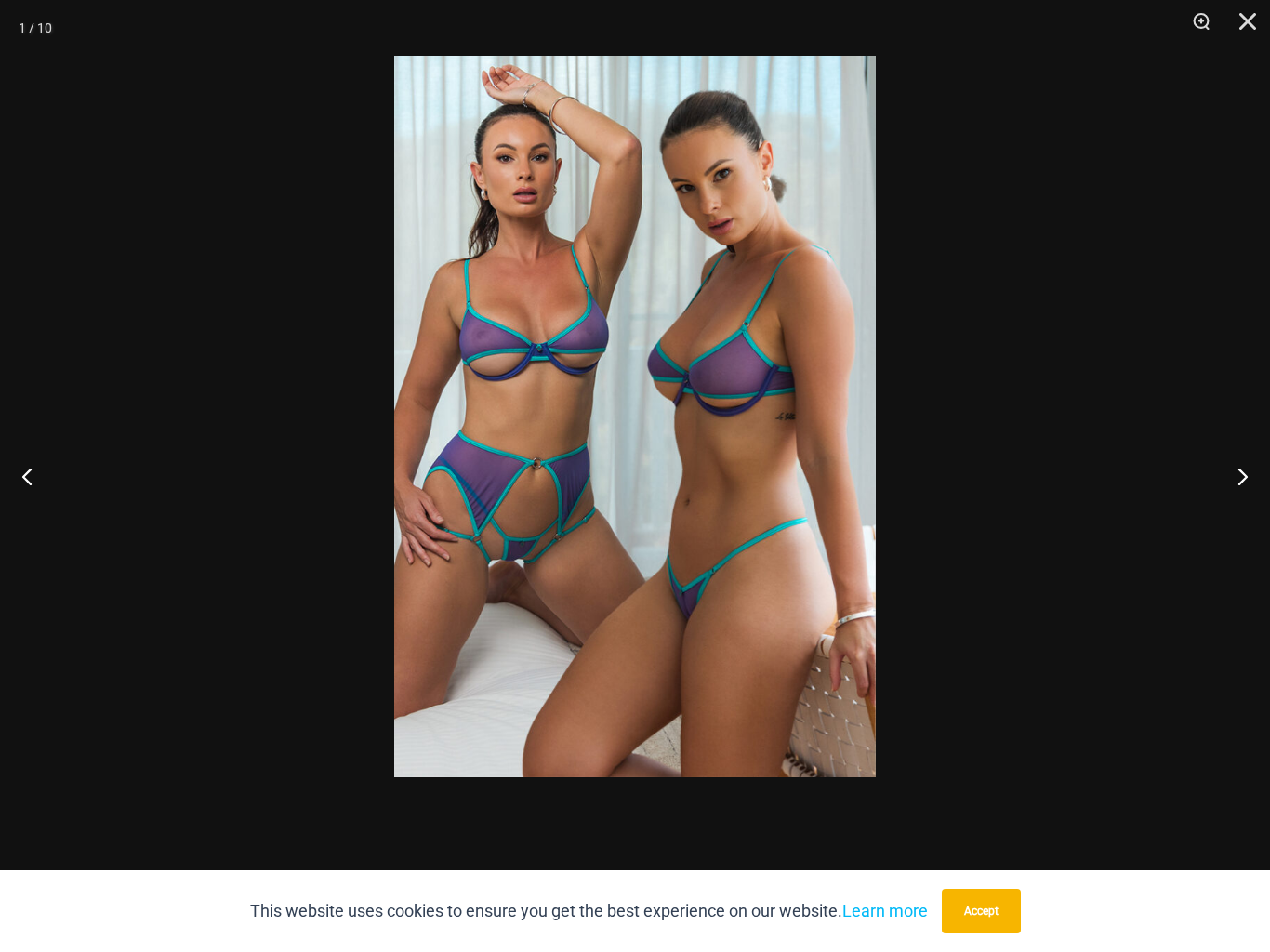
click at [1229, 480] on button "Next" at bounding box center [1235, 476] width 70 height 93
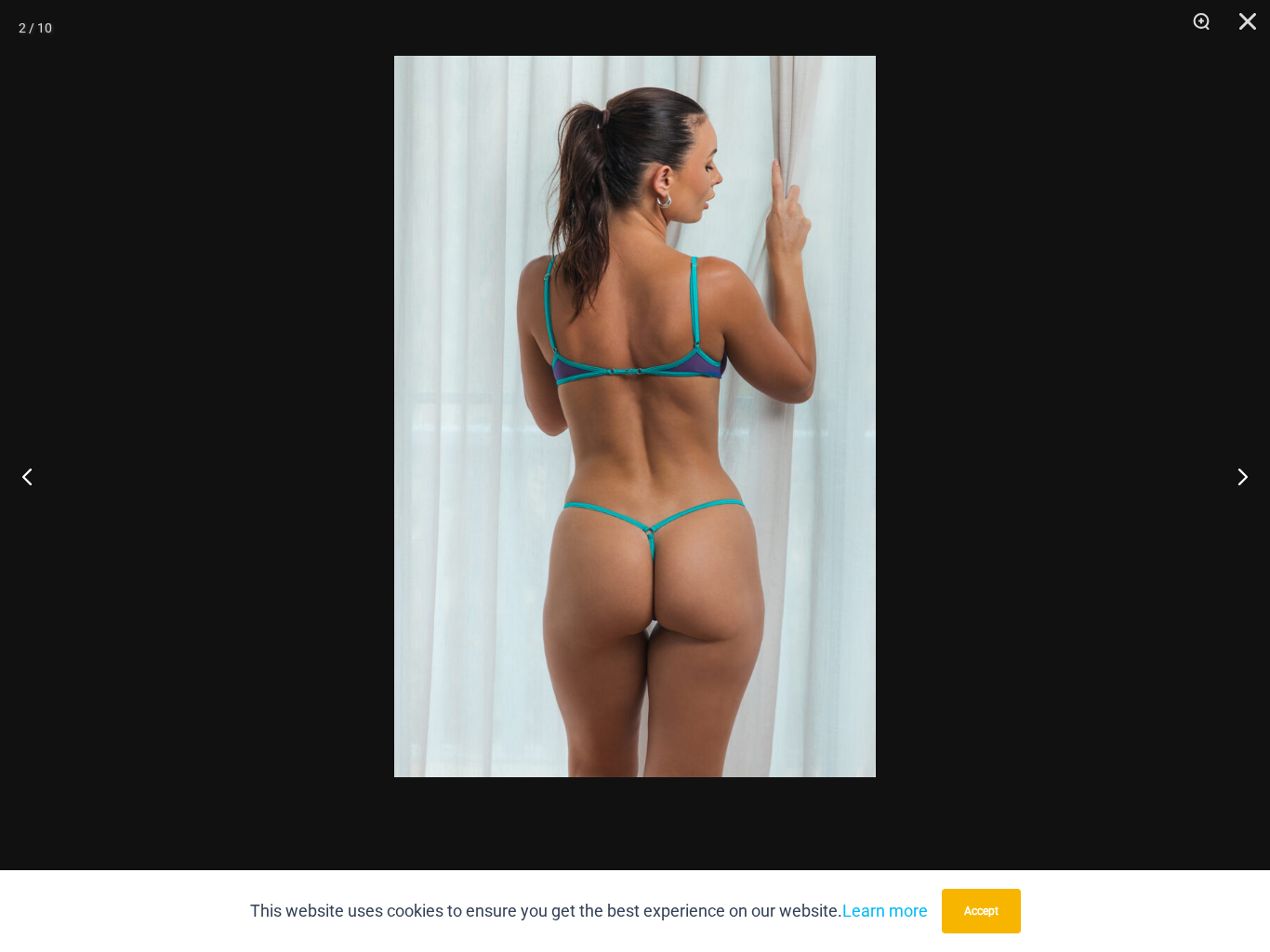
click at [1236, 474] on button "Next" at bounding box center [1235, 476] width 70 height 93
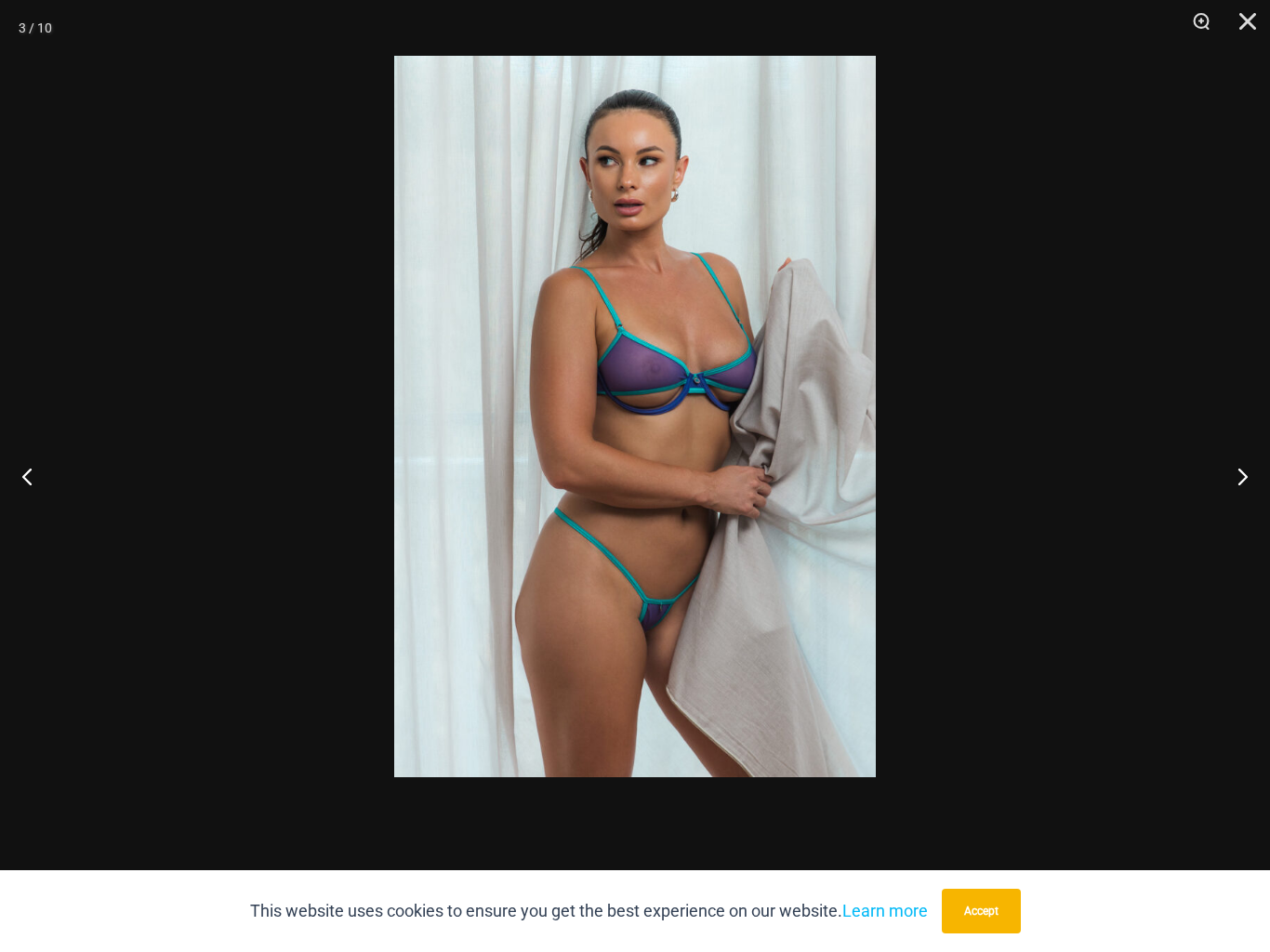
click at [1232, 474] on button "Next" at bounding box center [1235, 476] width 70 height 93
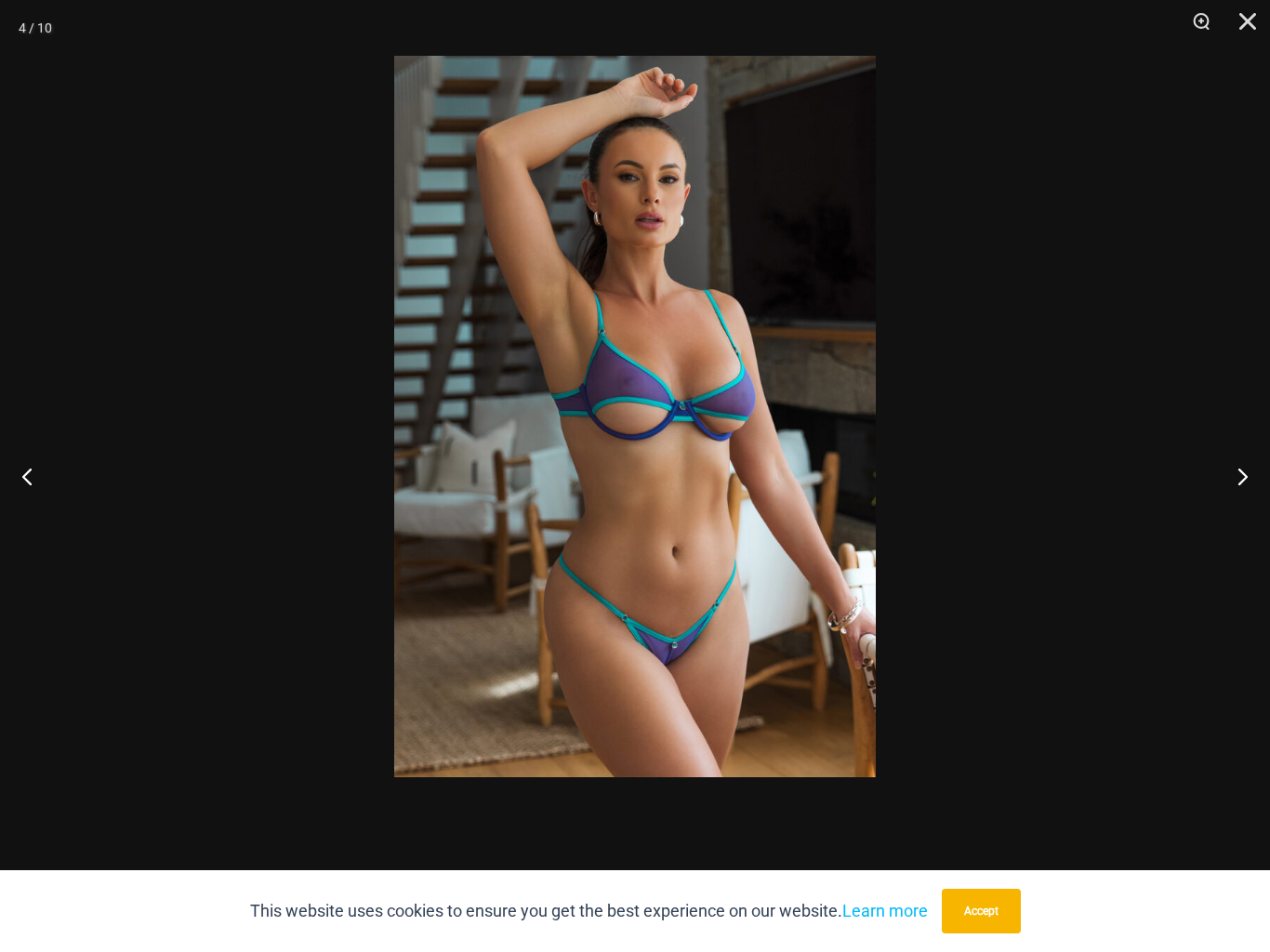
click at [1231, 475] on button "Next" at bounding box center [1235, 476] width 70 height 93
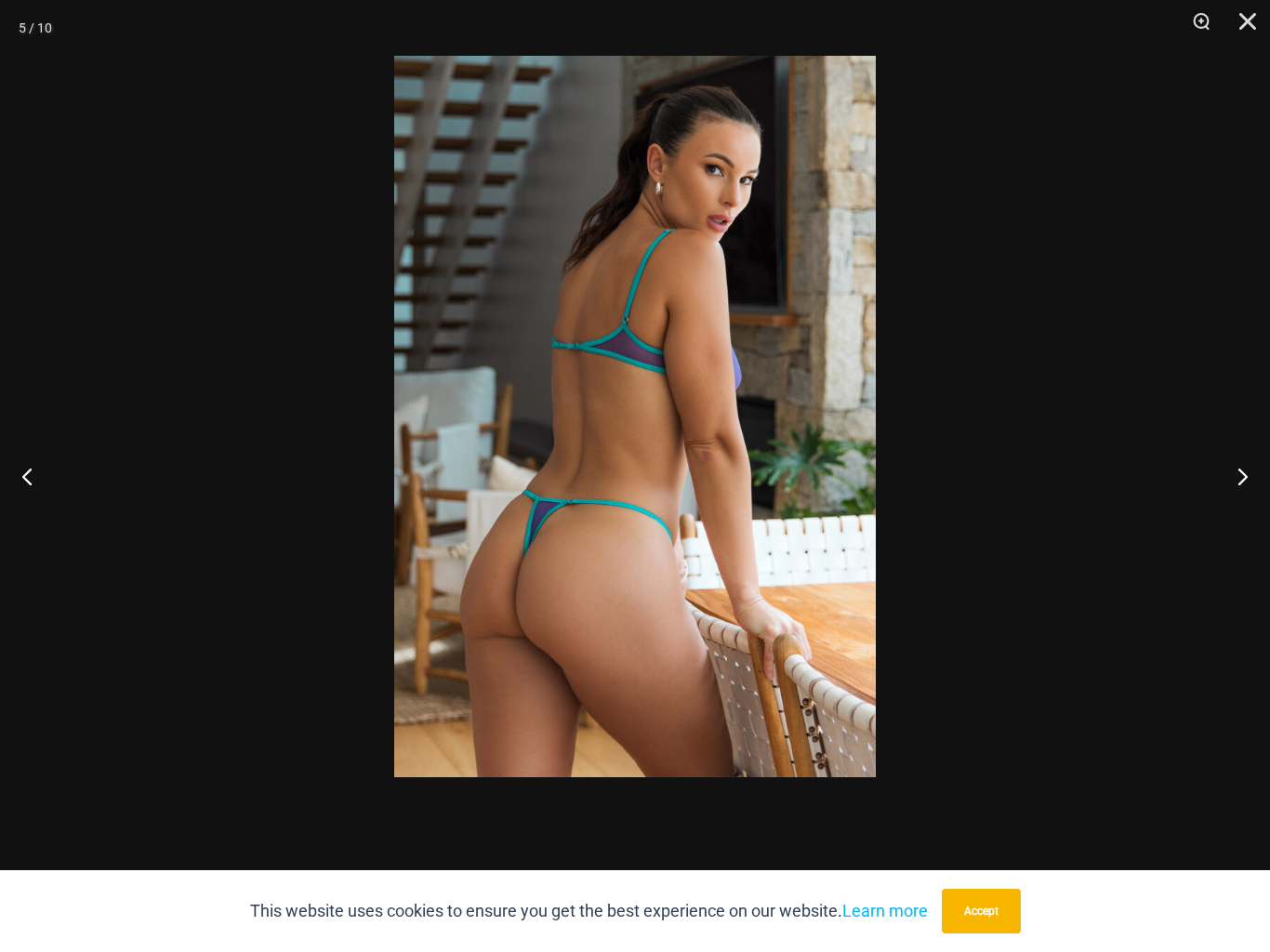
click at [1227, 468] on button "Next" at bounding box center [1235, 476] width 70 height 93
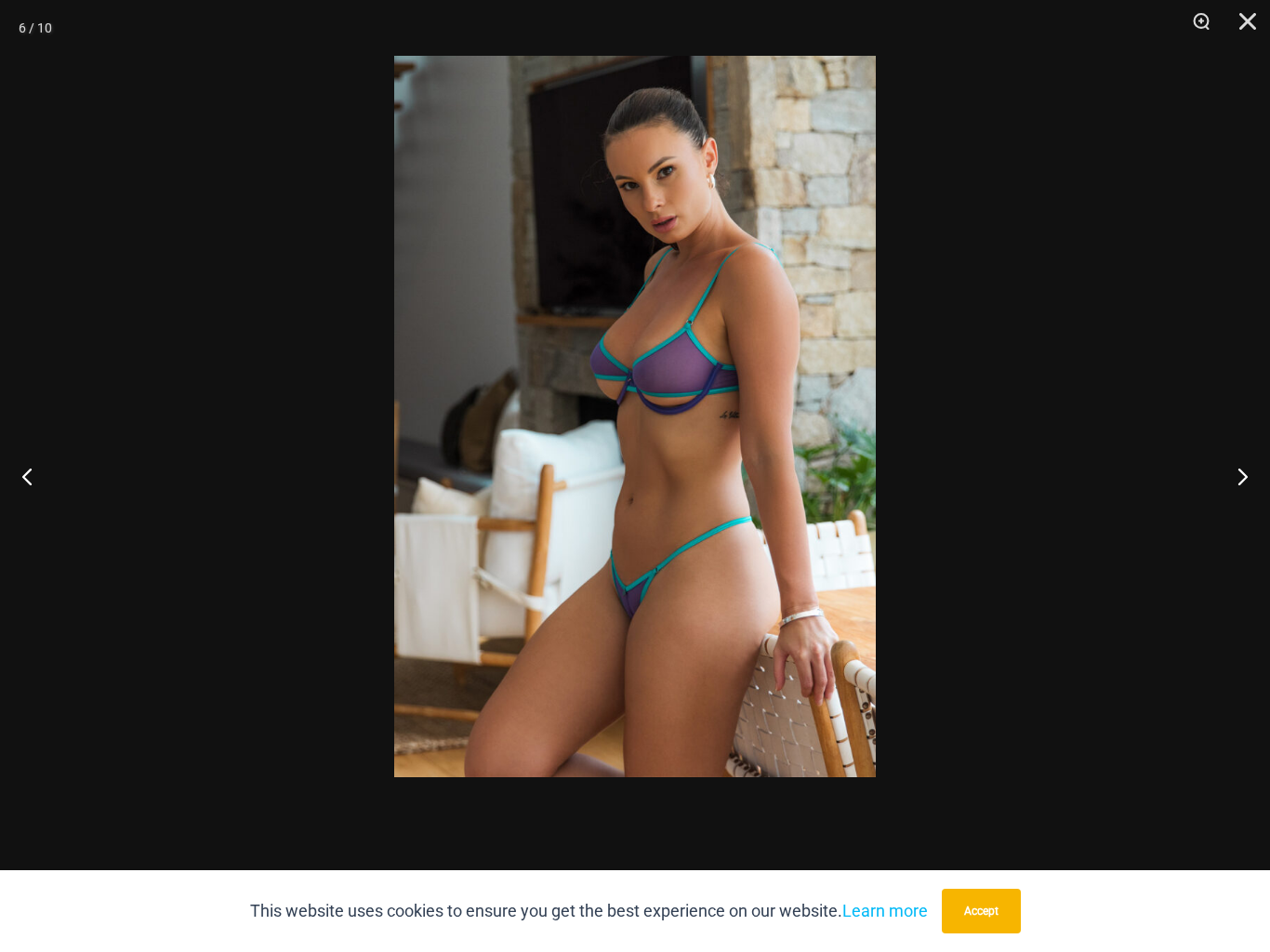
click at [1227, 475] on button "Next" at bounding box center [1235, 476] width 70 height 93
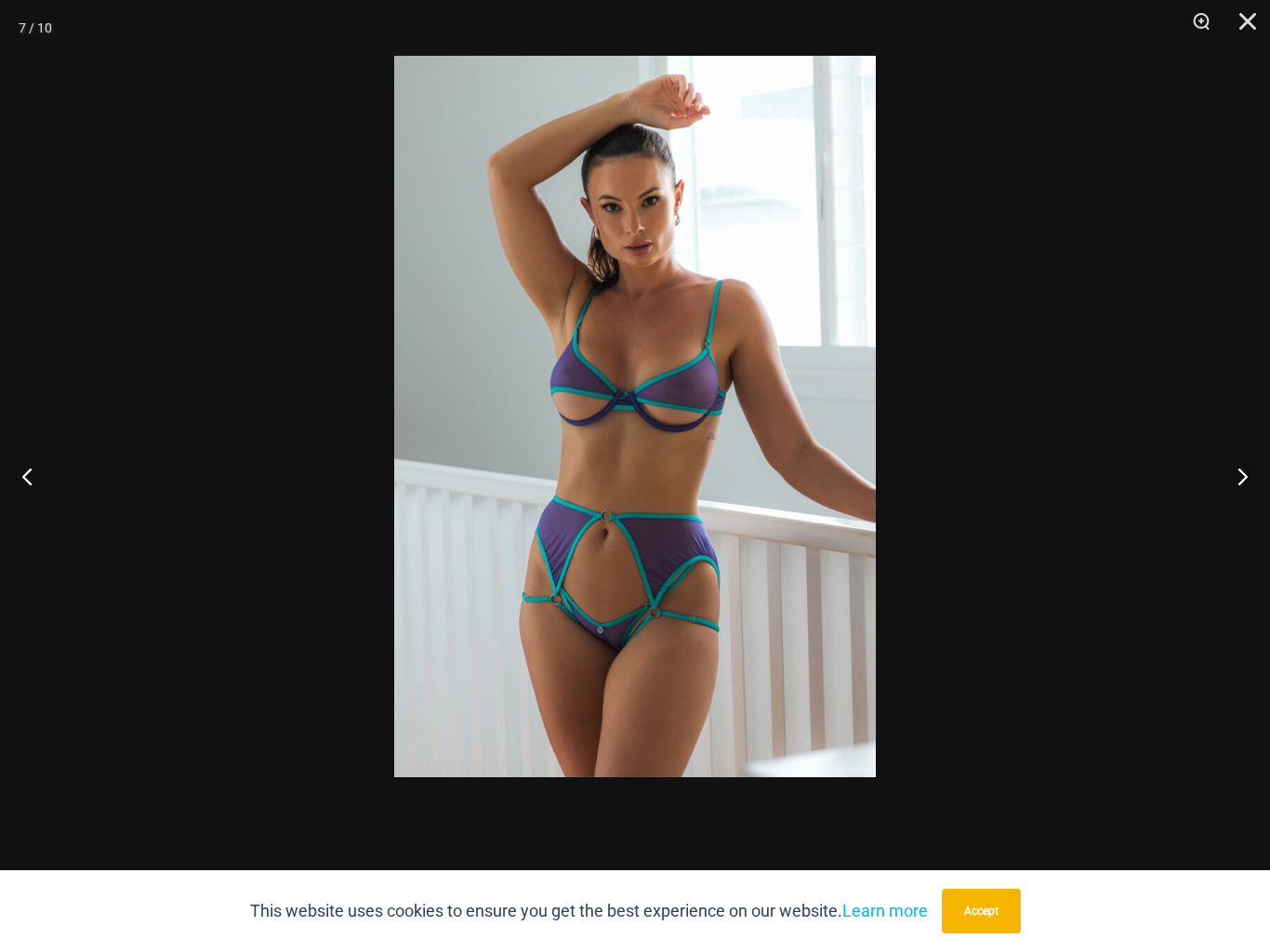
click at [1227, 475] on button "Next" at bounding box center [1235, 476] width 70 height 93
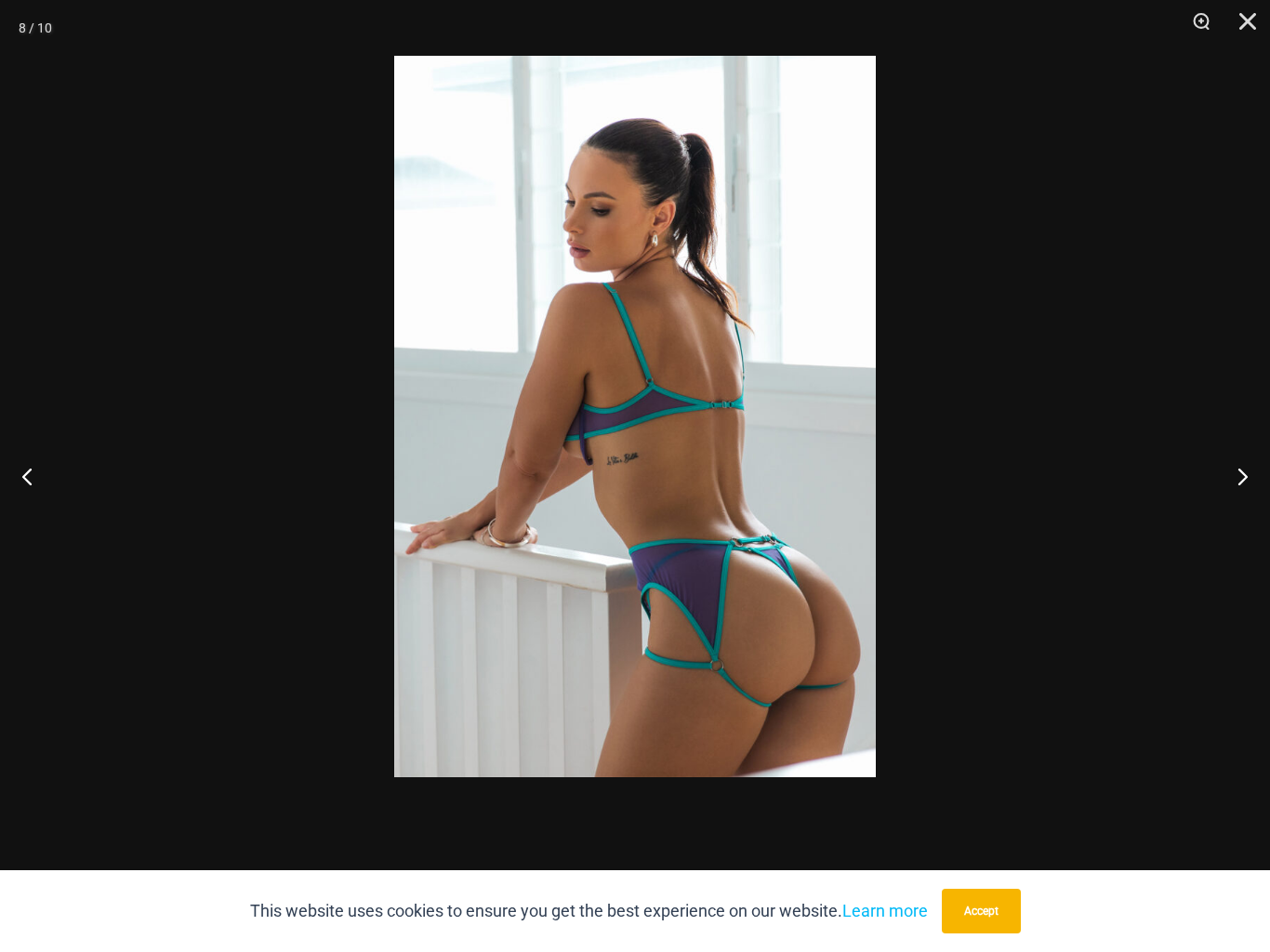
click at [1229, 484] on button "Next" at bounding box center [1235, 476] width 70 height 93
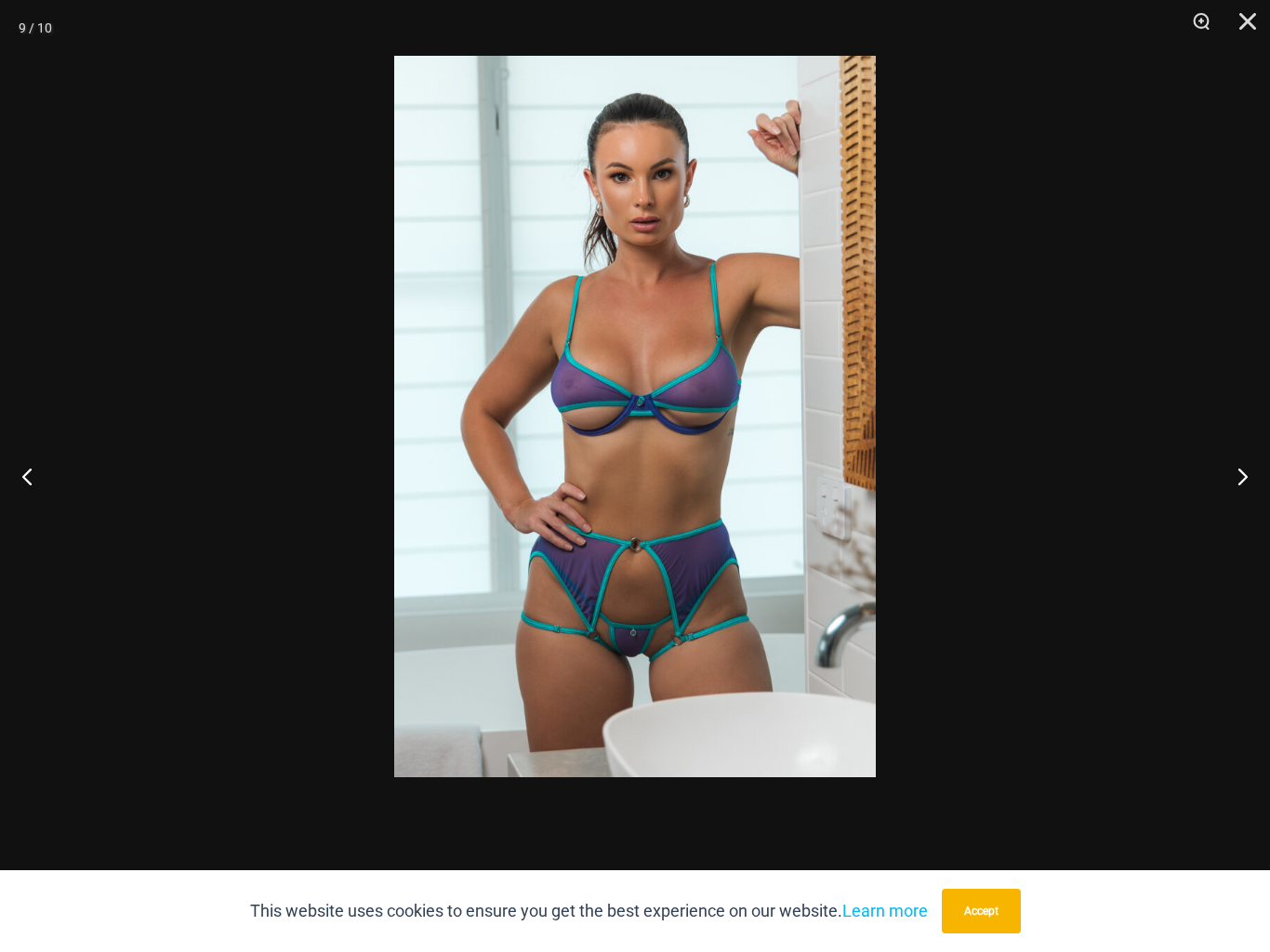
click at [1229, 476] on button "Next" at bounding box center [1235, 476] width 70 height 93
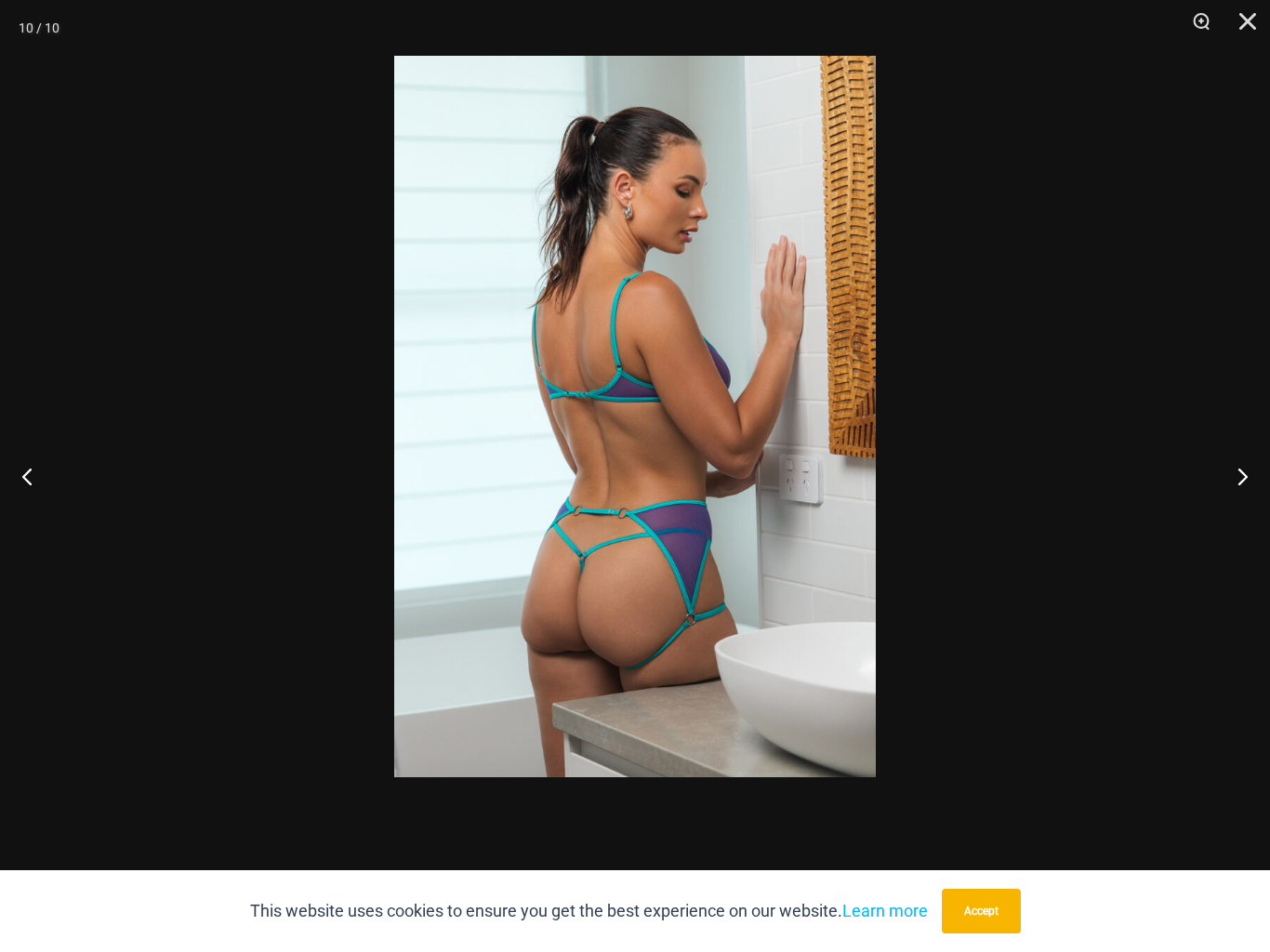
click at [1220, 477] on button "Next" at bounding box center [1235, 476] width 70 height 93
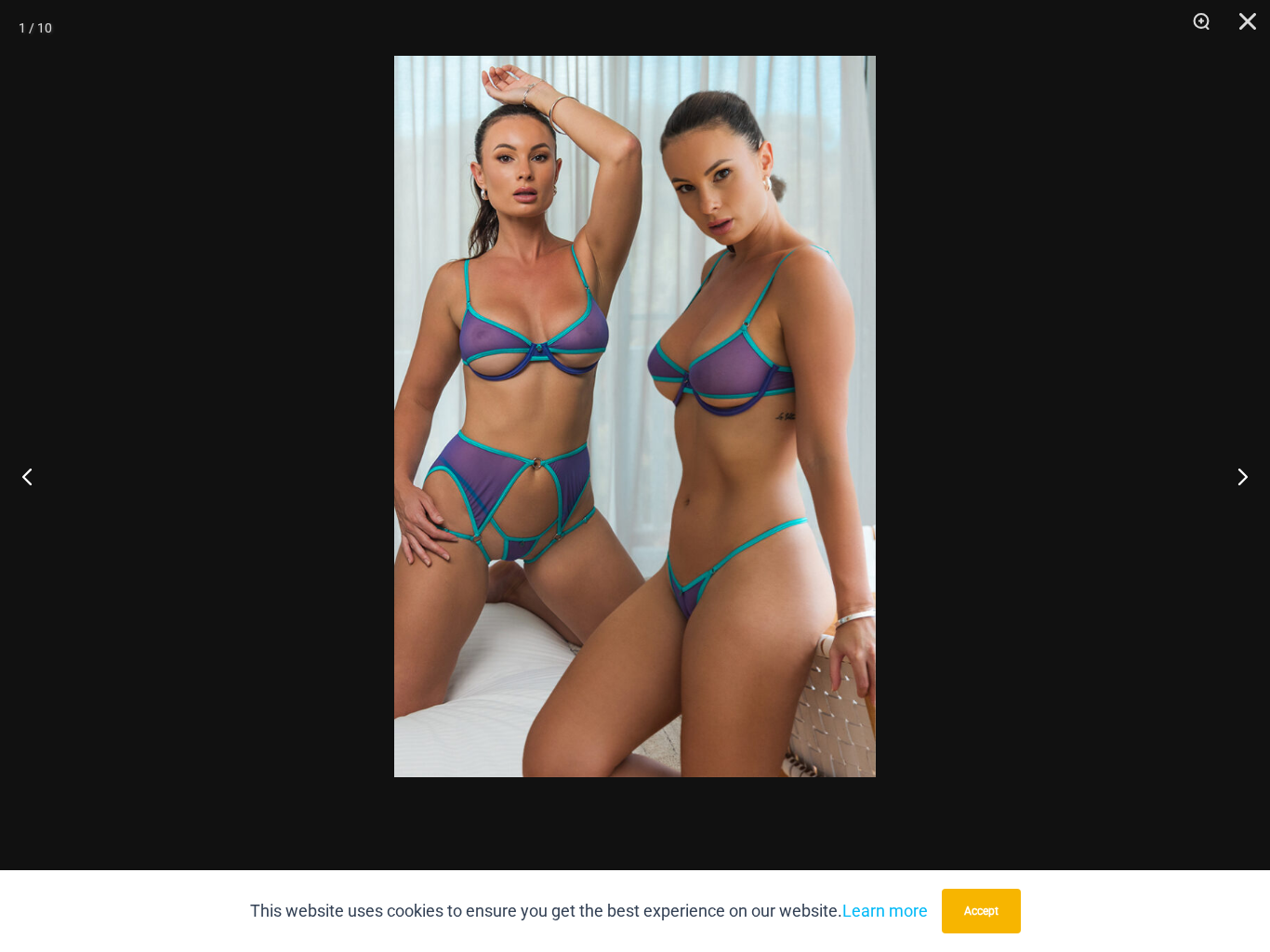
click at [1222, 474] on button "Next" at bounding box center [1235, 476] width 70 height 93
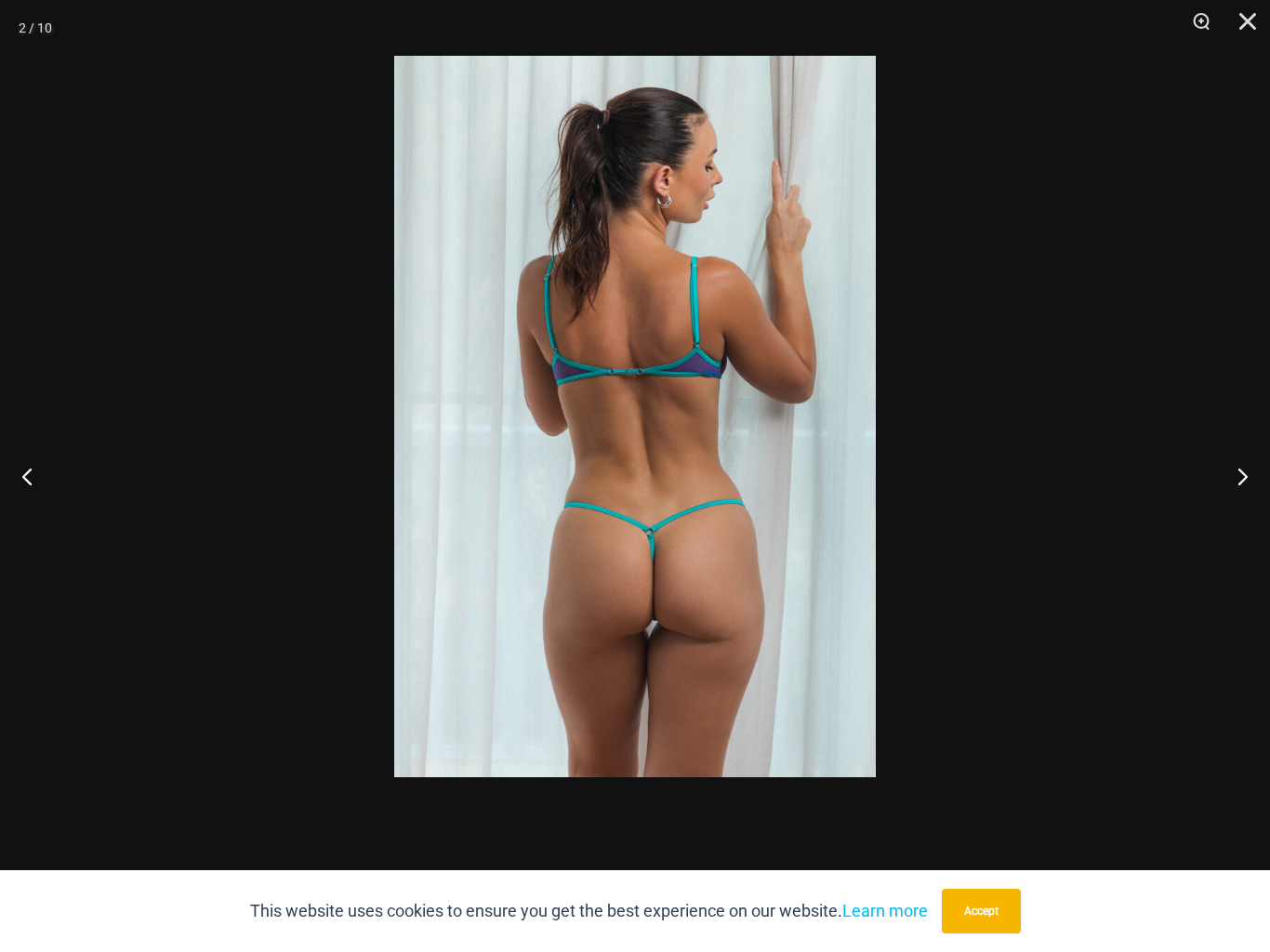
click at [1218, 475] on button "Next" at bounding box center [1235, 476] width 70 height 93
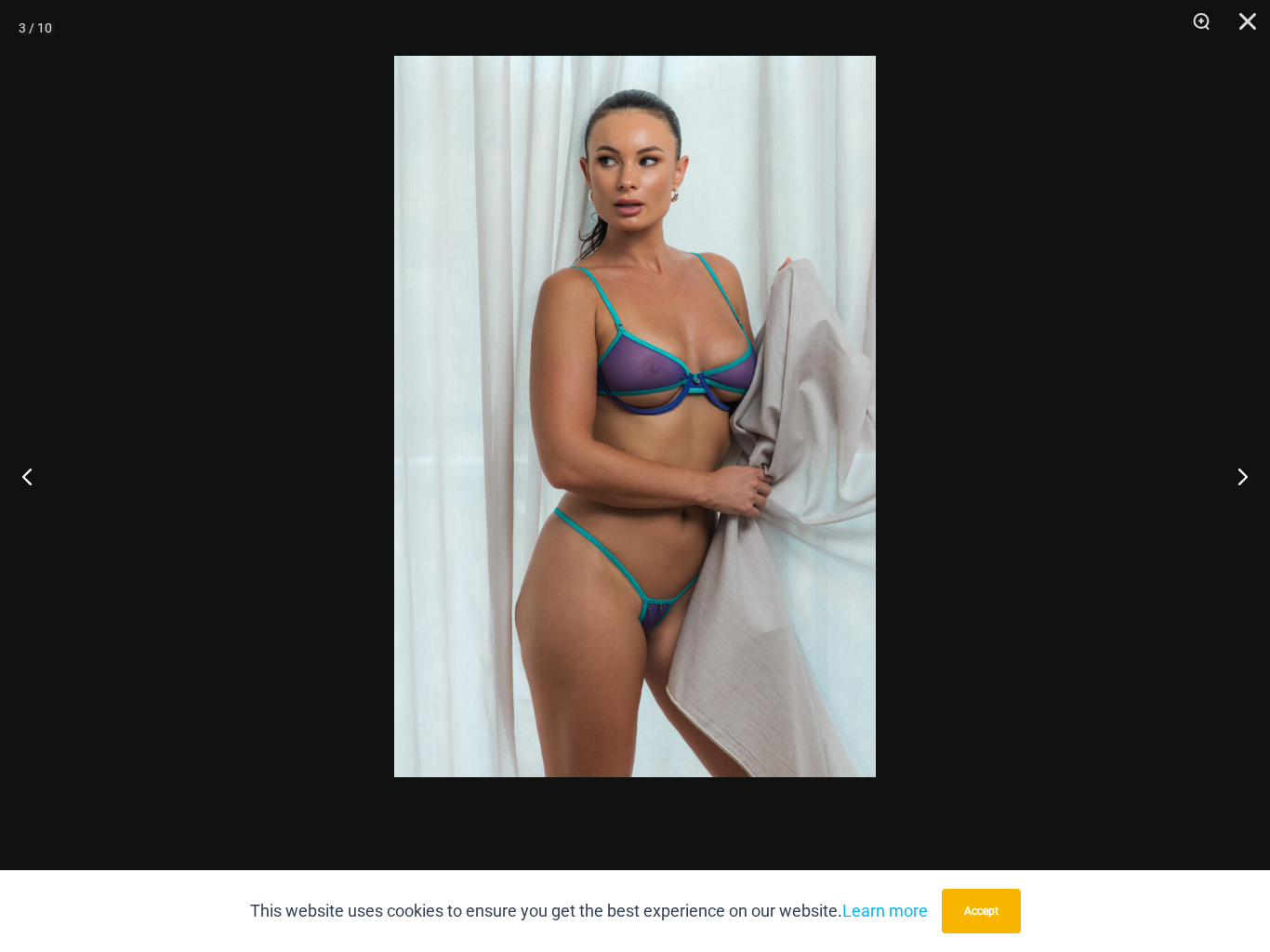
click at [1199, 357] on div at bounding box center [635, 476] width 1270 height 952
click at [1169, 374] on div at bounding box center [635, 476] width 1270 height 952
click at [1234, 25] on button "Close" at bounding box center [1241, 28] width 47 height 56
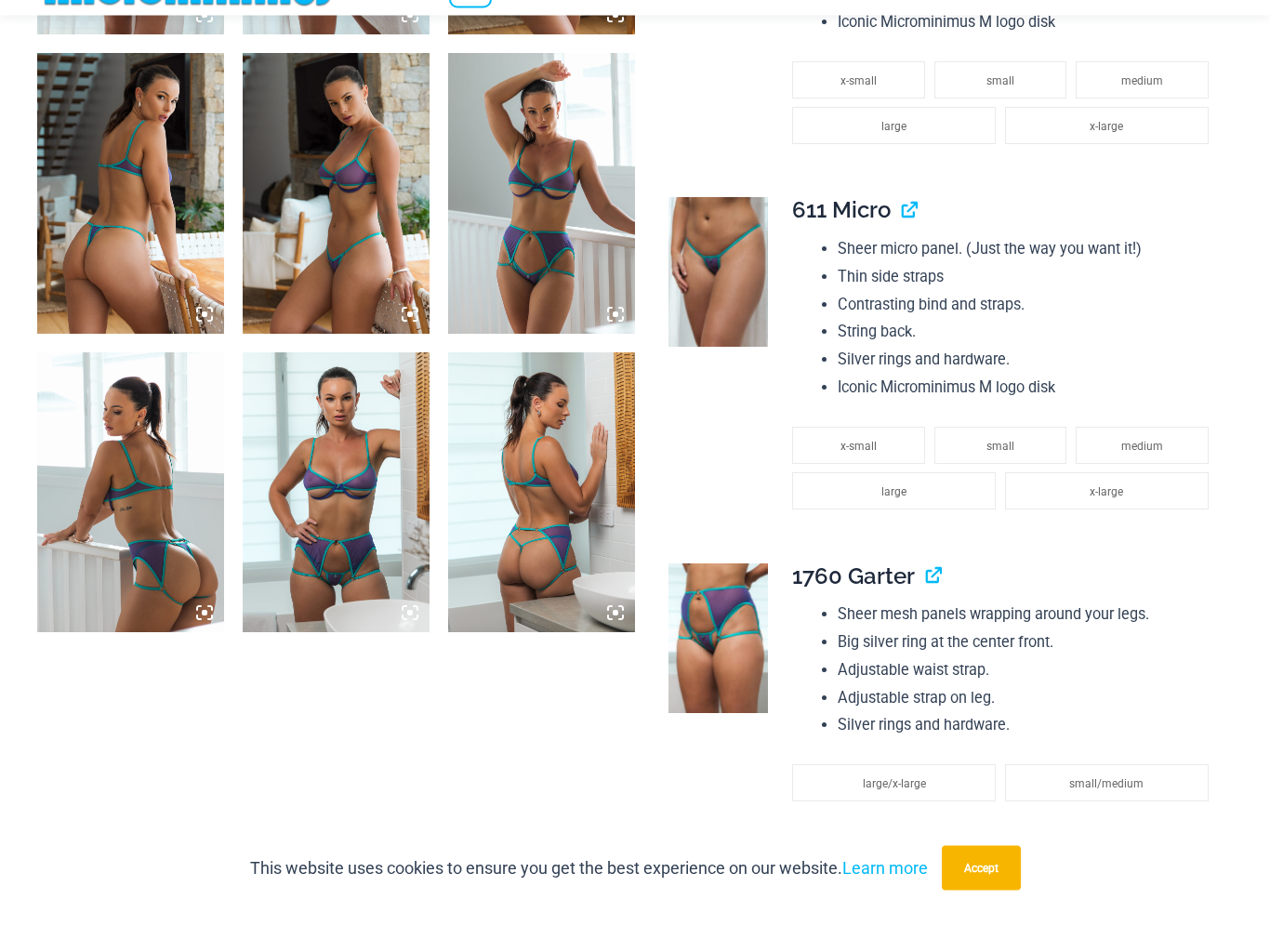
click at [39, 413] on img at bounding box center [130, 535] width 187 height 280
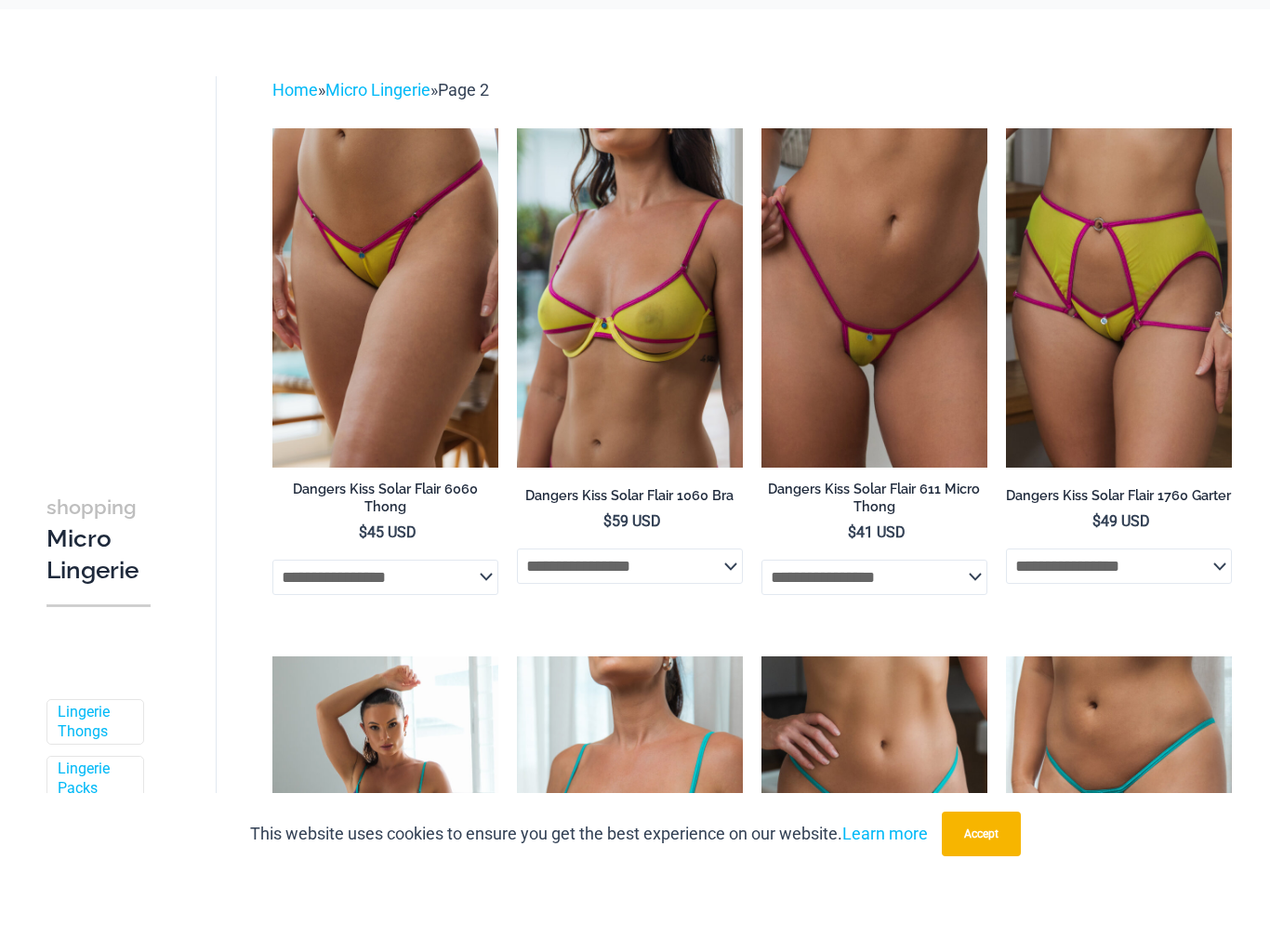
click at [1006, 206] on img at bounding box center [1006, 206] width 0 height 0
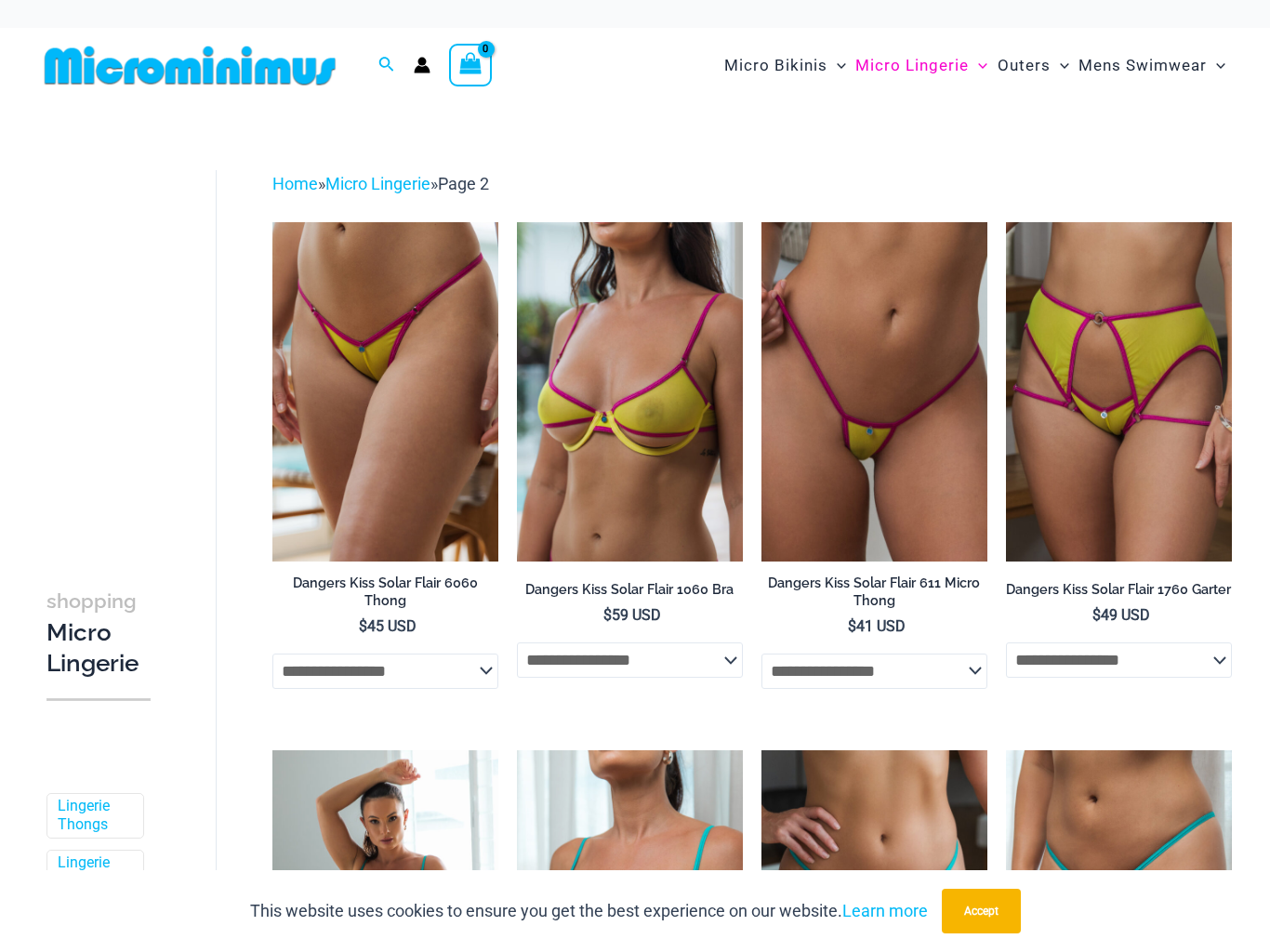
click at [794, 73] on span "Micro Bikinis" at bounding box center [775, 65] width 103 height 47
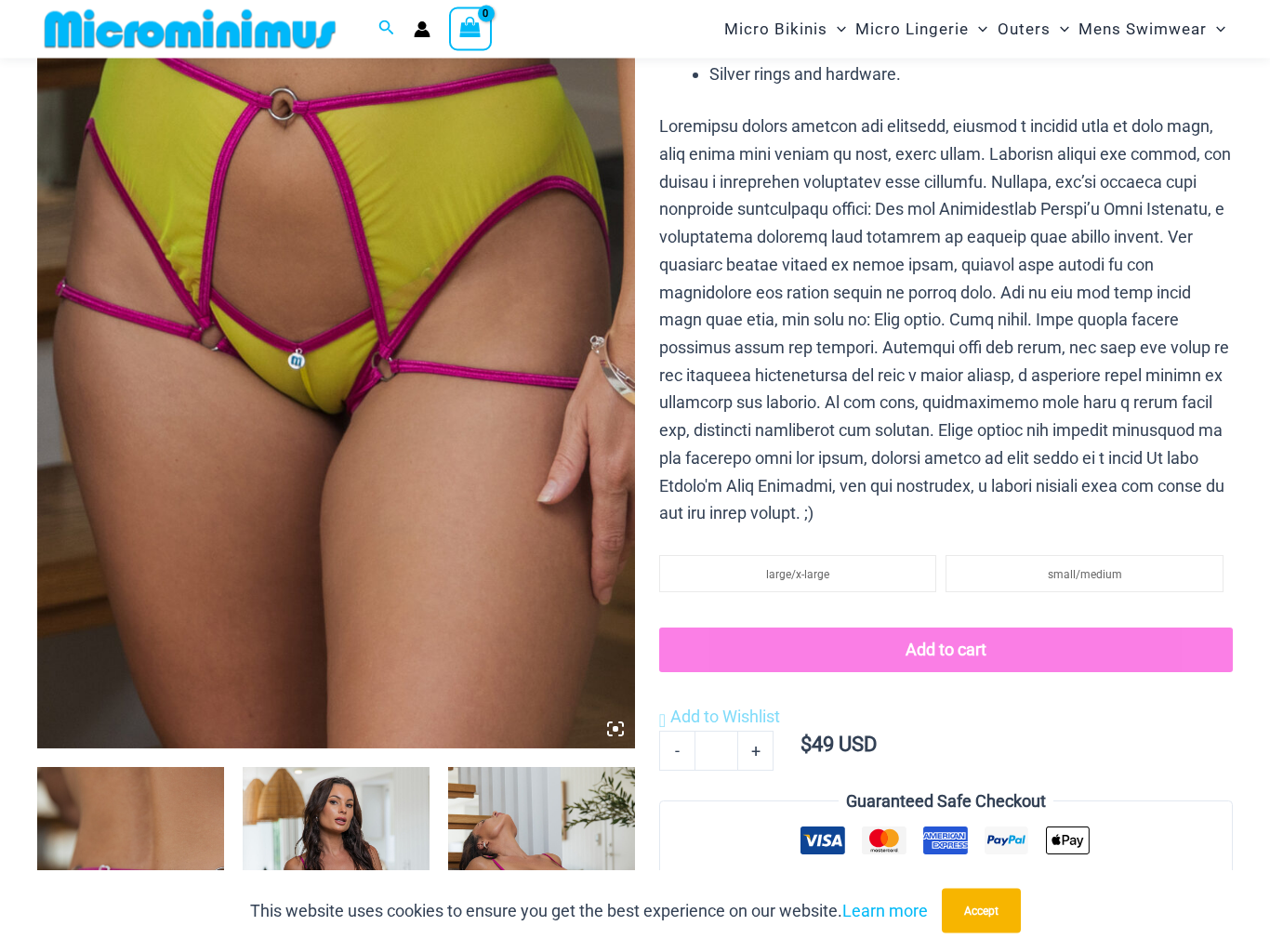
scroll to position [316, 0]
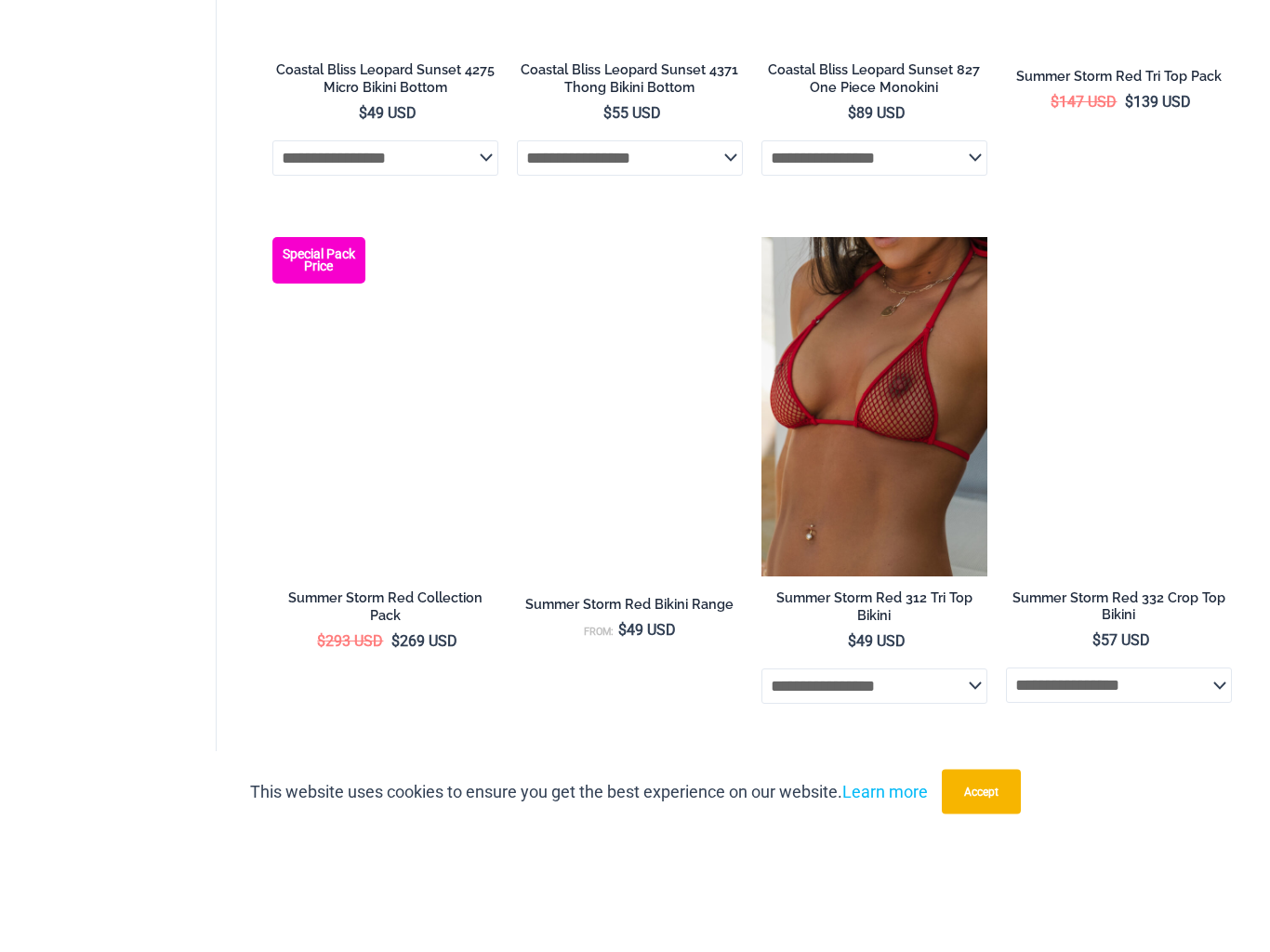
scroll to position [3564, 0]
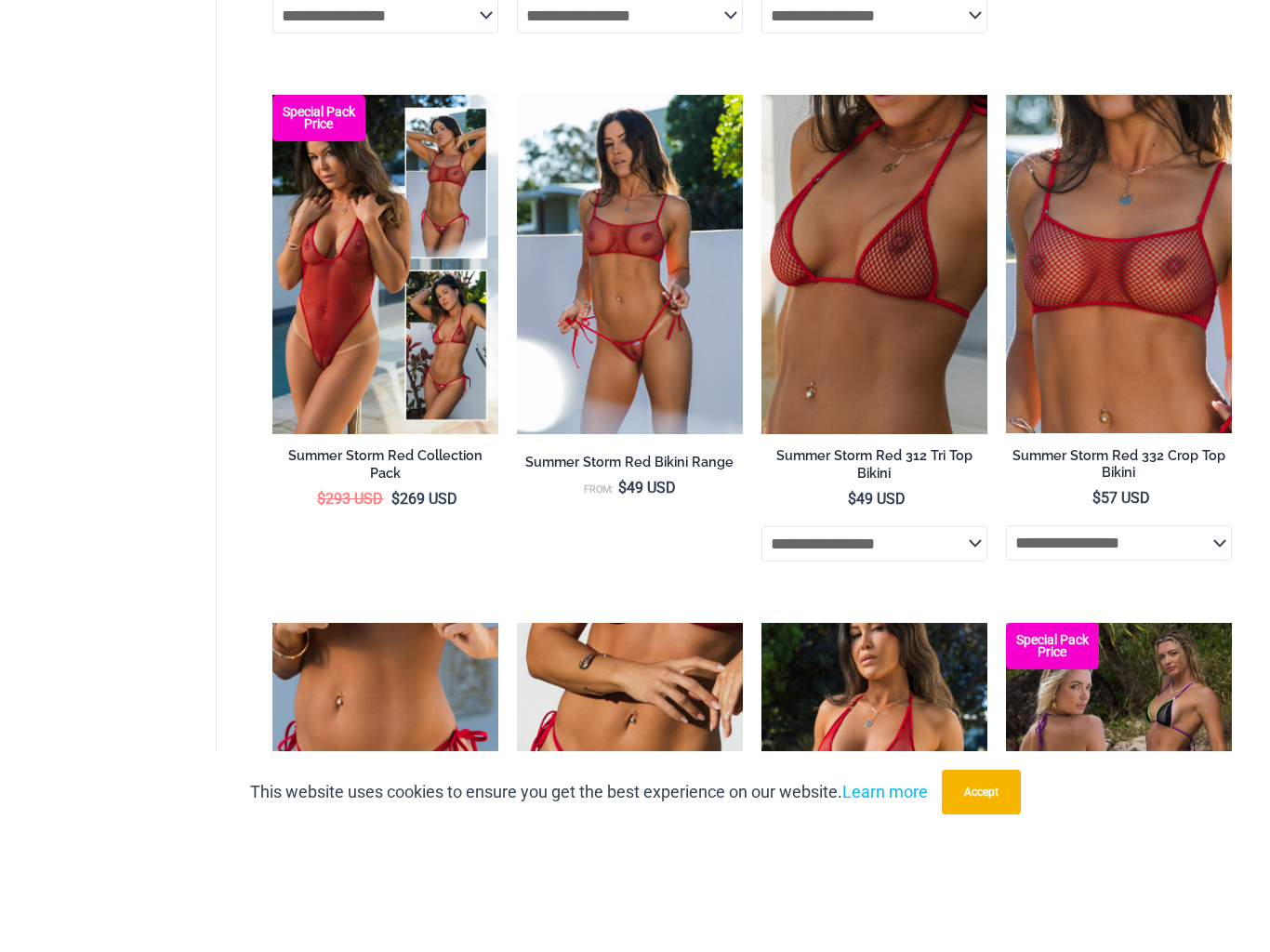
click at [517, 214] on img at bounding box center [517, 214] width 0 height 0
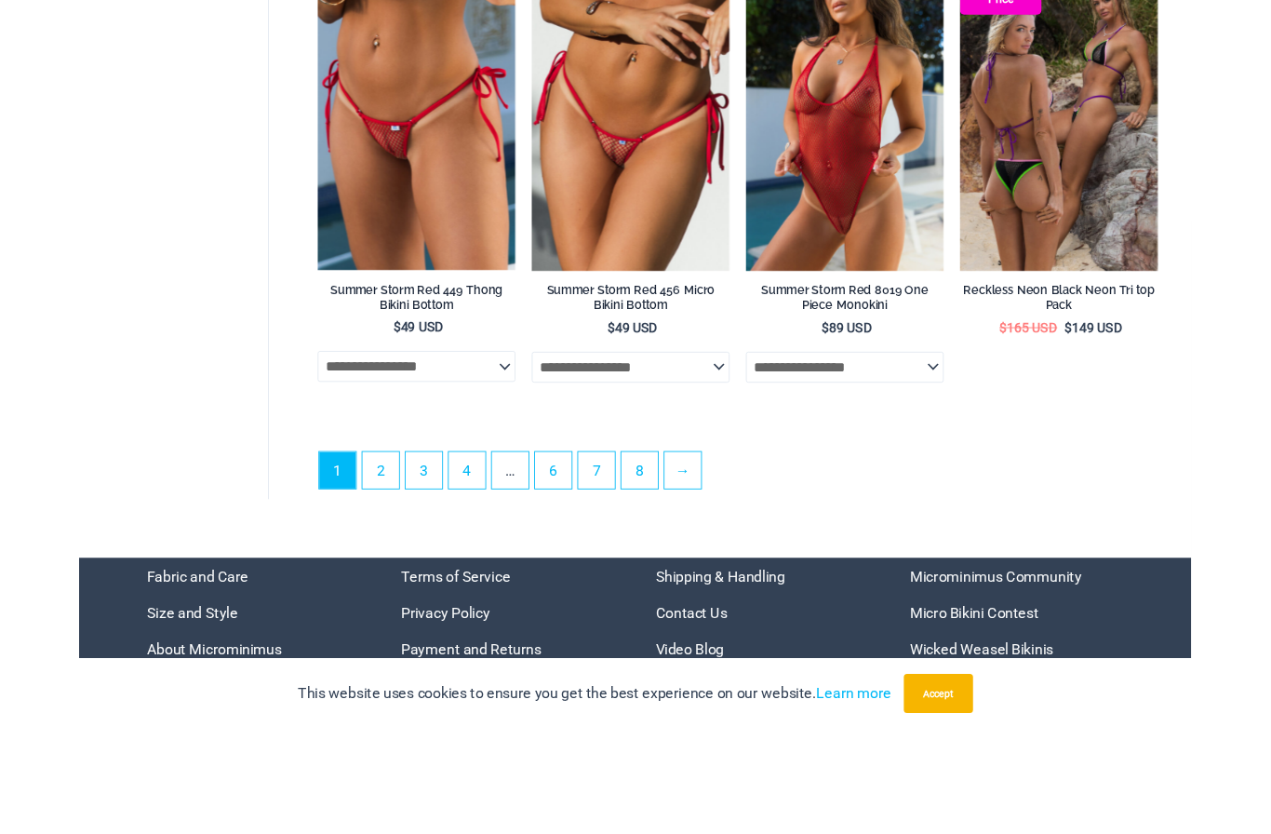
scroll to position [4341, 0]
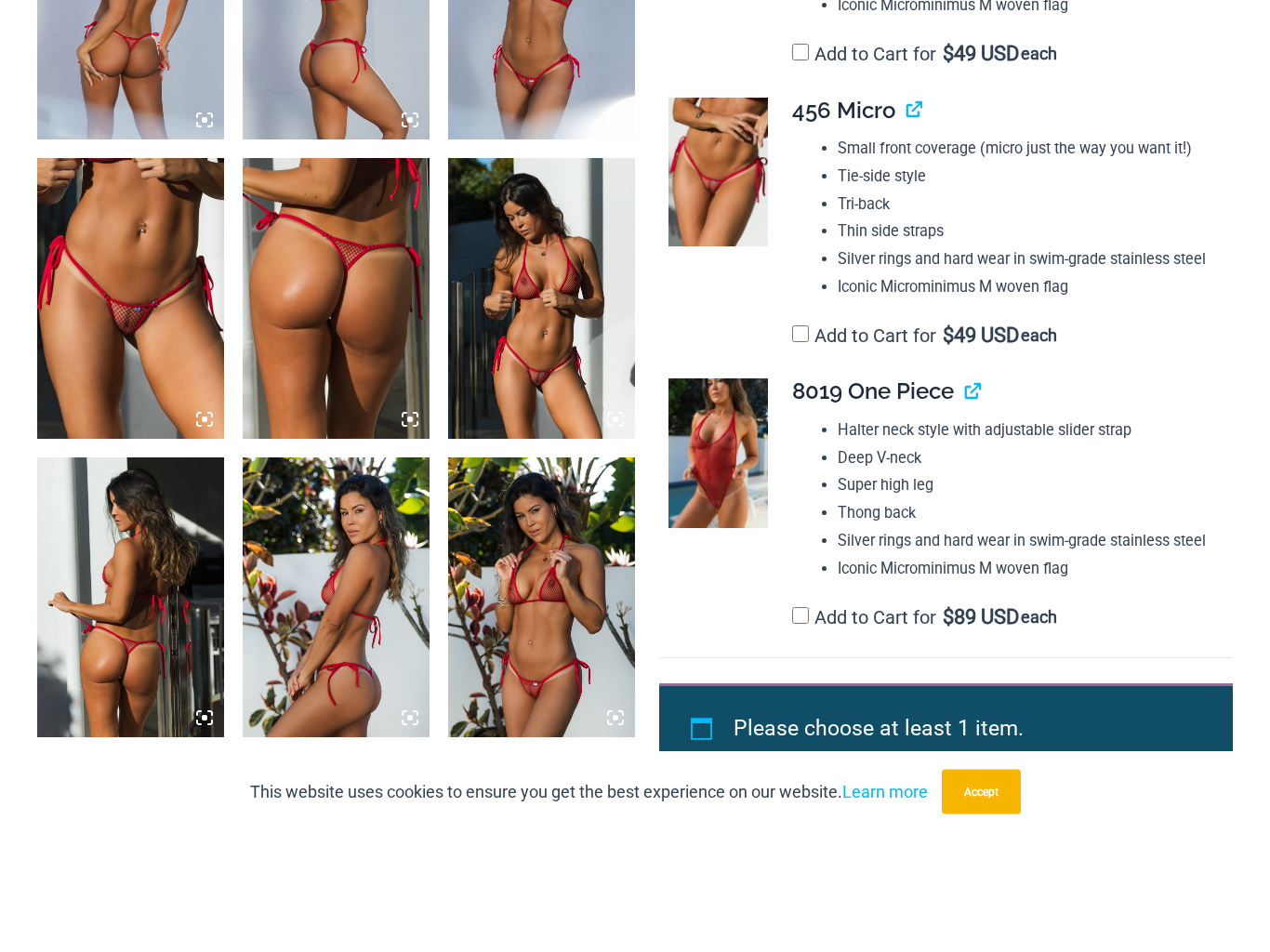
click at [117, 343] on img at bounding box center [130, 418] width 187 height 280
